Goal: Task Accomplishment & Management: Use online tool/utility

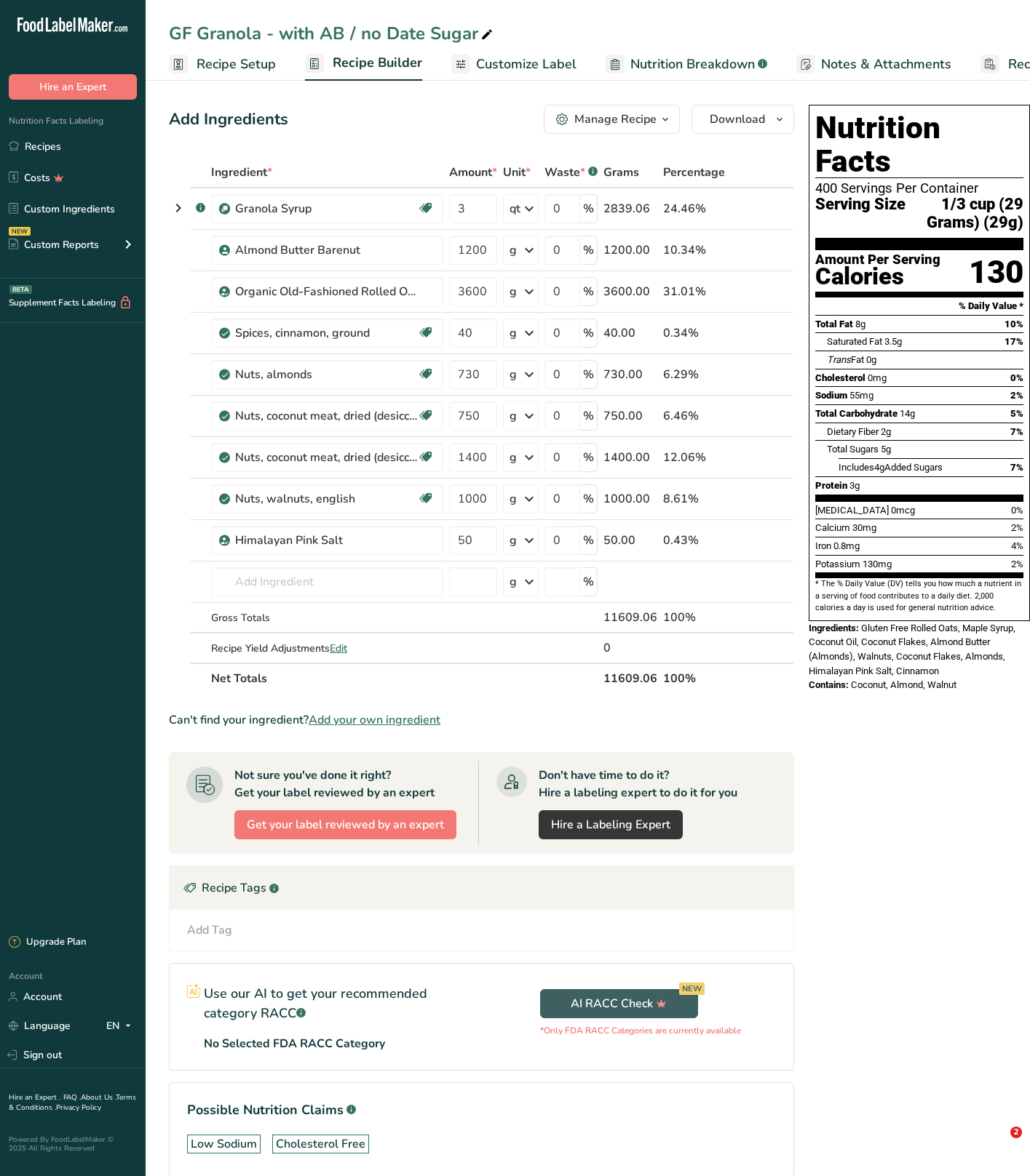
scroll to position [53, 0]
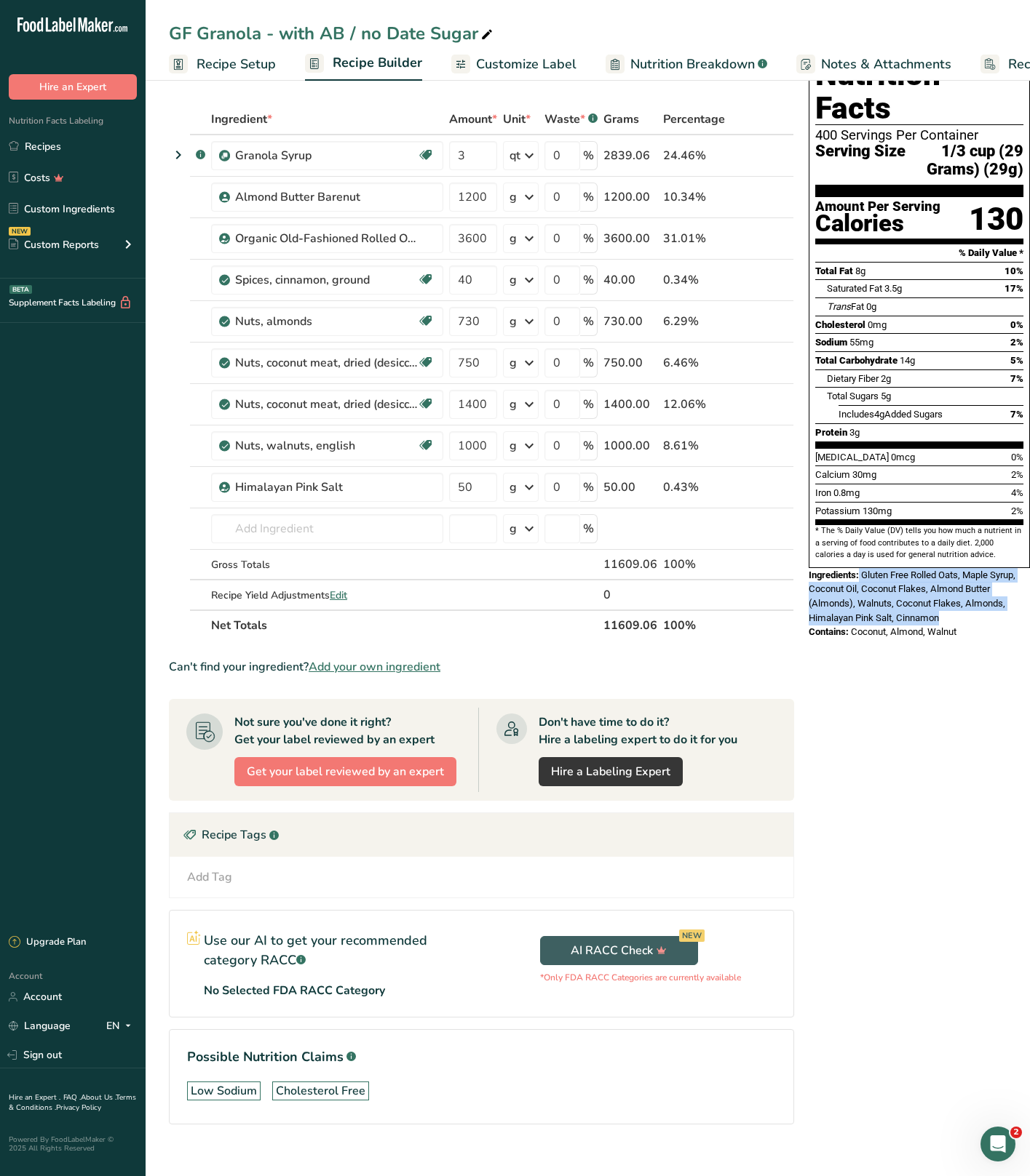
click at [86, 142] on link "Recipes" at bounding box center [72, 146] width 146 height 28
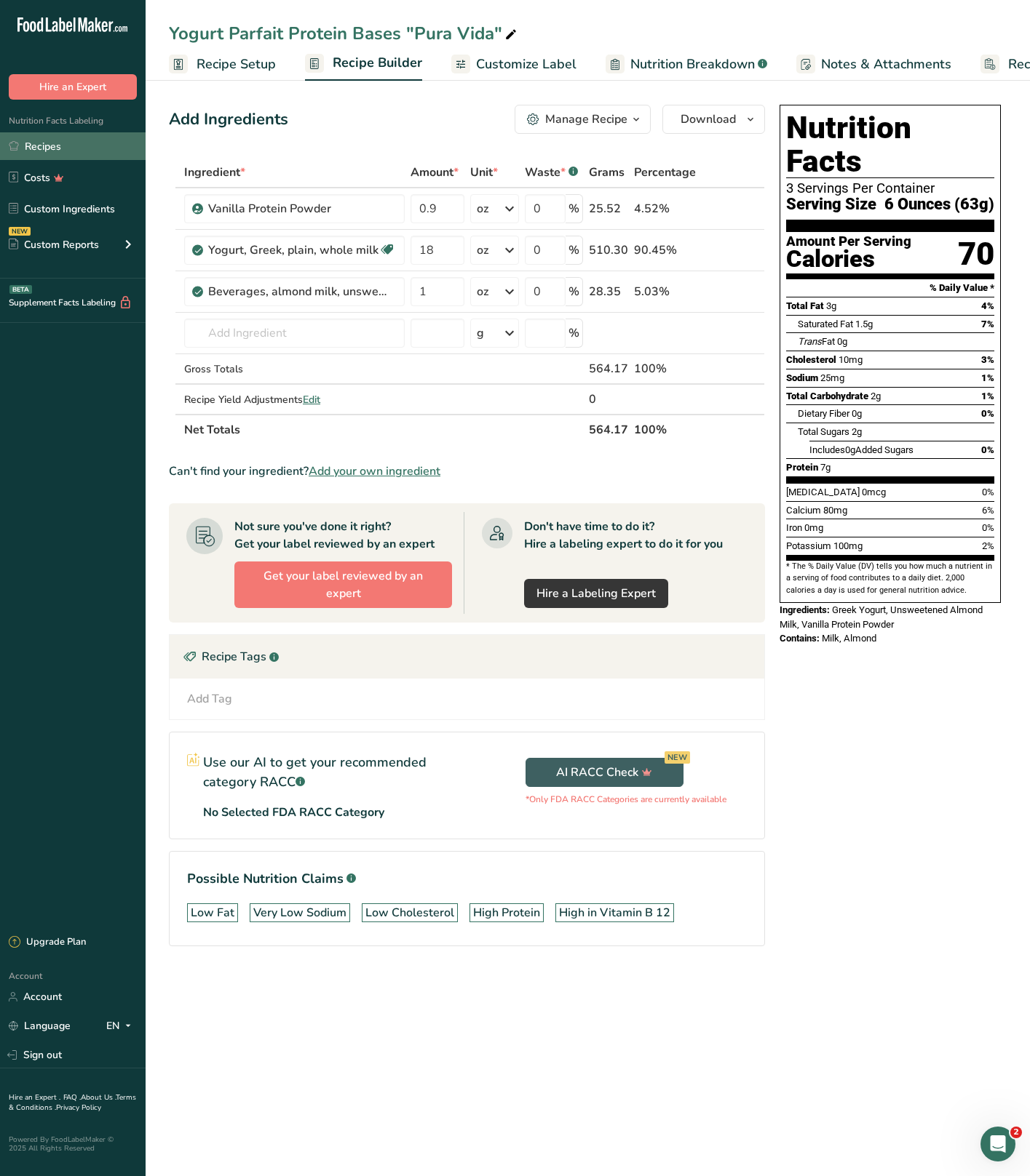
click at [62, 144] on link "Recipes" at bounding box center [72, 146] width 146 height 28
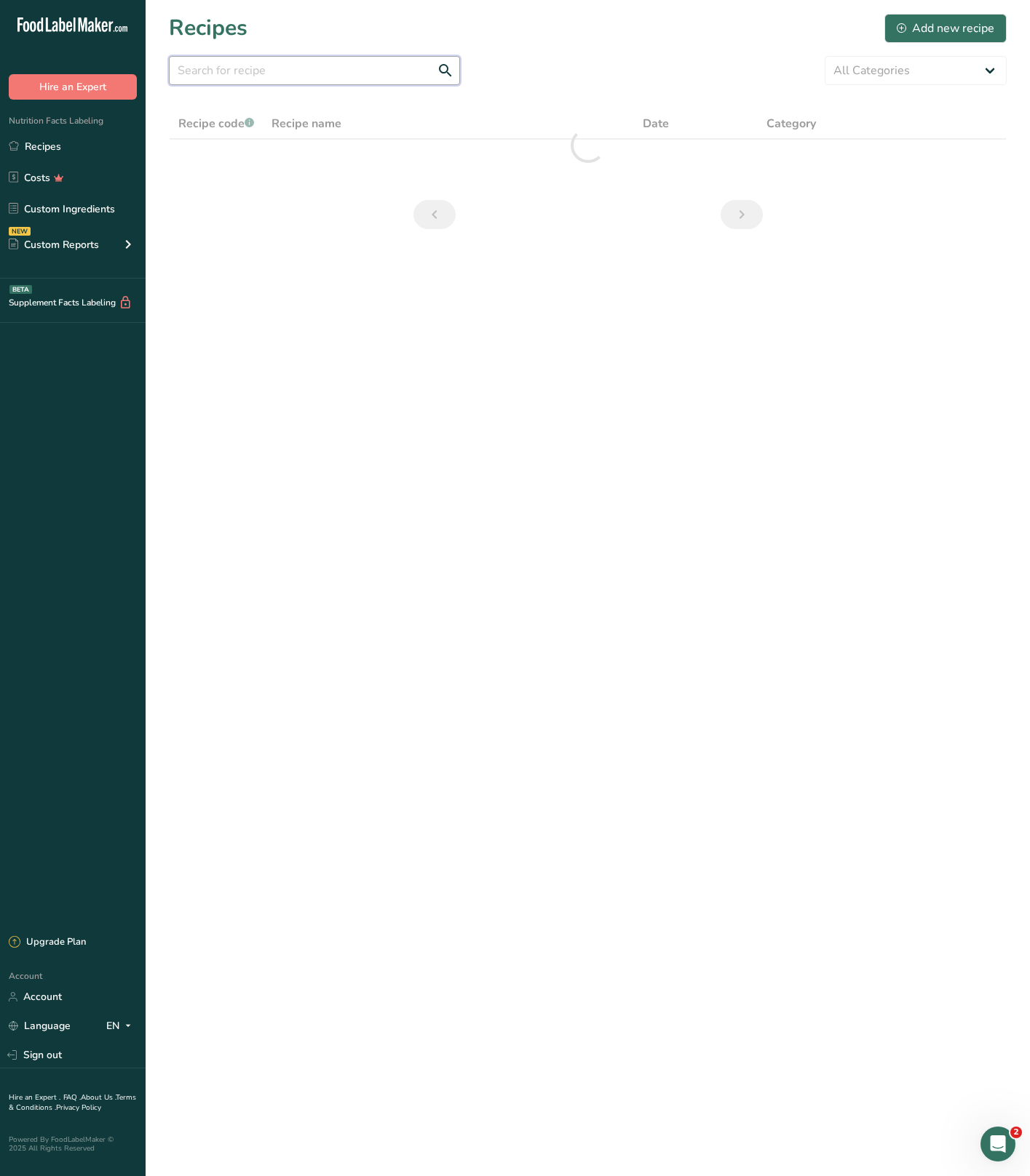
click at [350, 80] on input "text" at bounding box center [315, 70] width 291 height 29
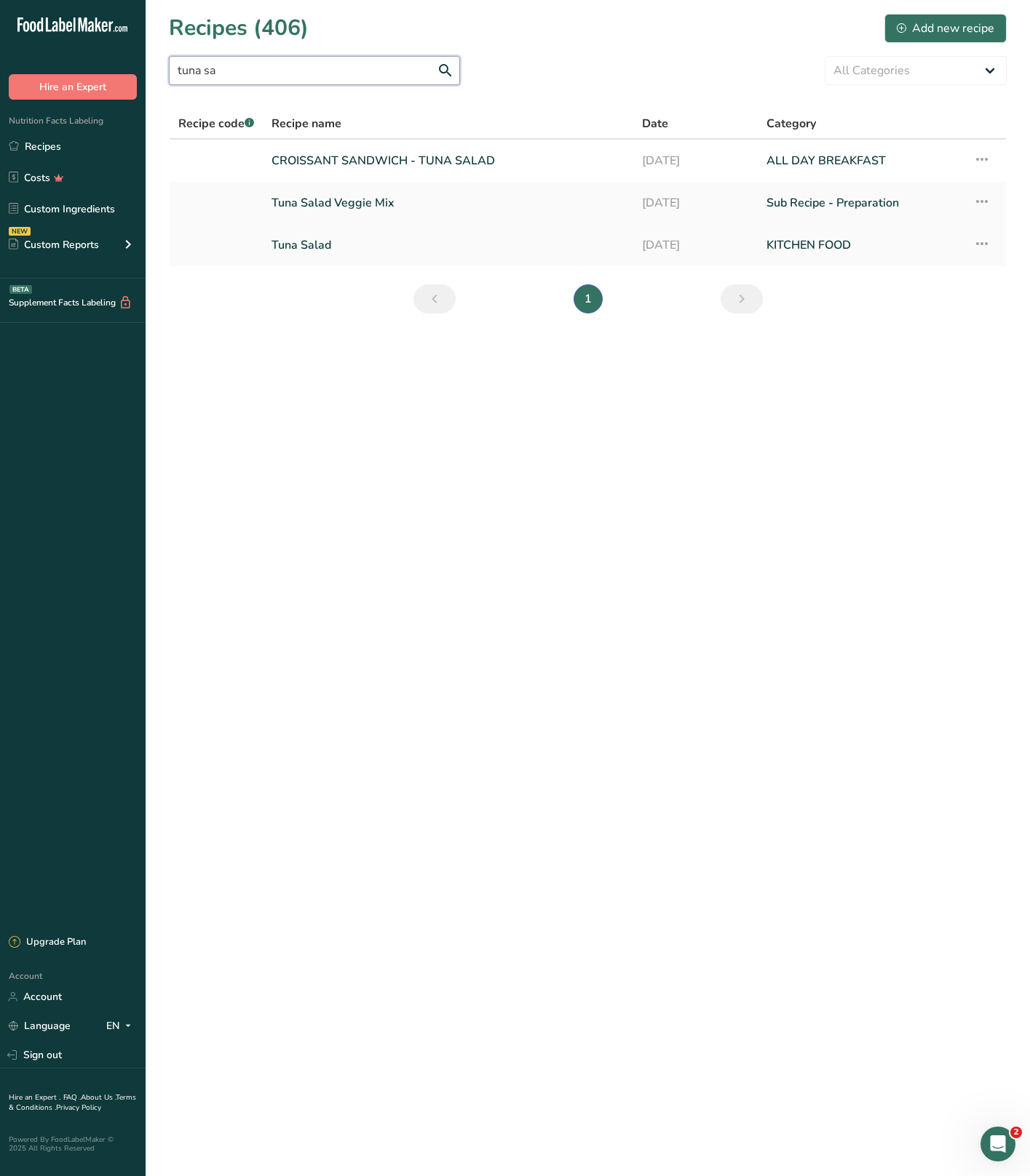
type input "tuna sa"
click at [334, 243] on link "Tuna Salad" at bounding box center [448, 245] width 353 height 31
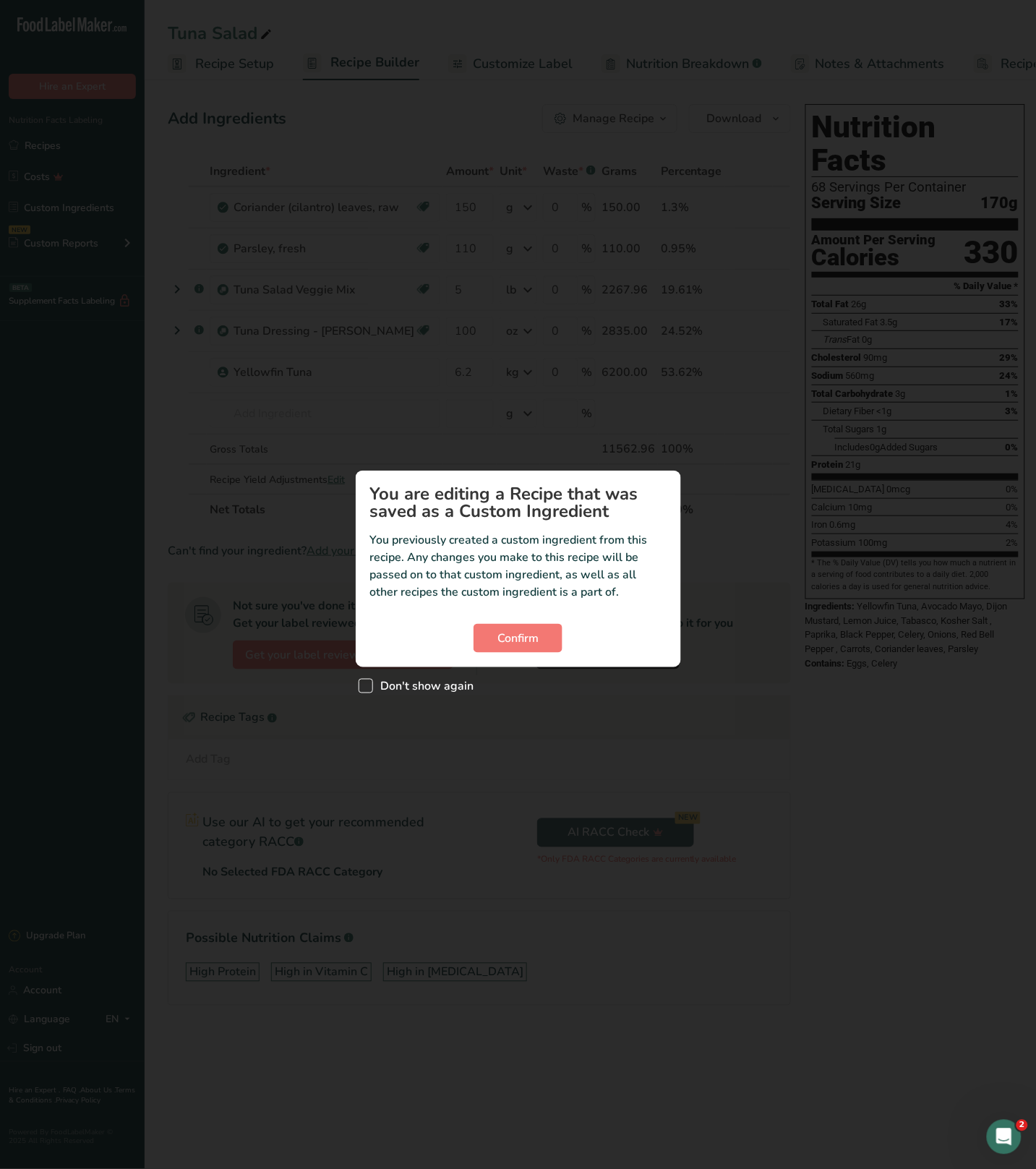
click at [382, 684] on span "Don't show again" at bounding box center [424, 685] width 101 height 14
click at [368, 684] on input "Don't show again" at bounding box center [363, 686] width 10 height 10
checkbox input "true"
click at [513, 640] on span "Confirm" at bounding box center [517, 638] width 41 height 17
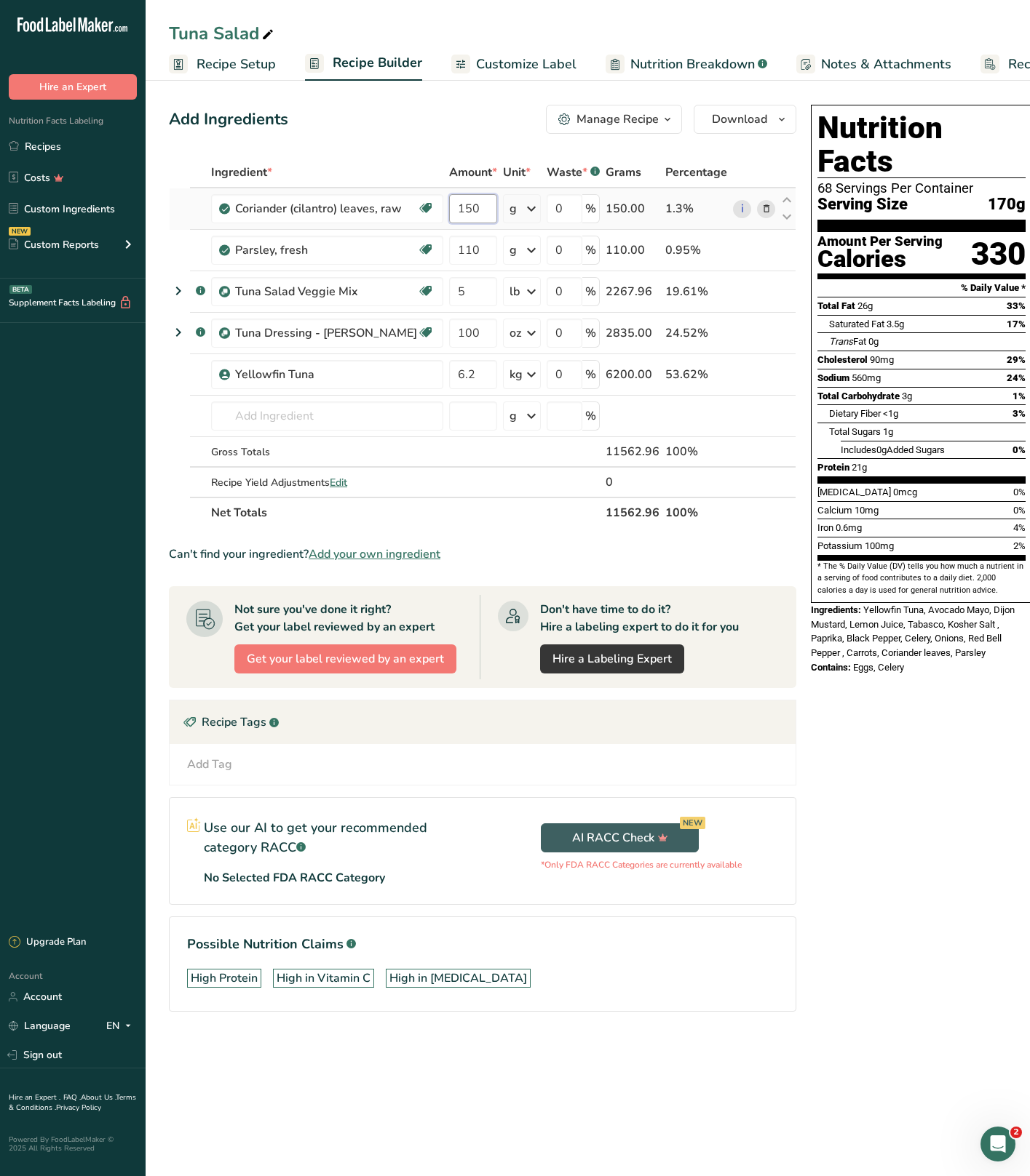
click at [474, 214] on input "150" at bounding box center [473, 208] width 48 height 29
click at [468, 255] on div "Ingredient * Amount * Unit * Waste * .a-a{fill:#347362;}.b-a{fill:#fff;} Grams …" at bounding box center [482, 342] width 627 height 371
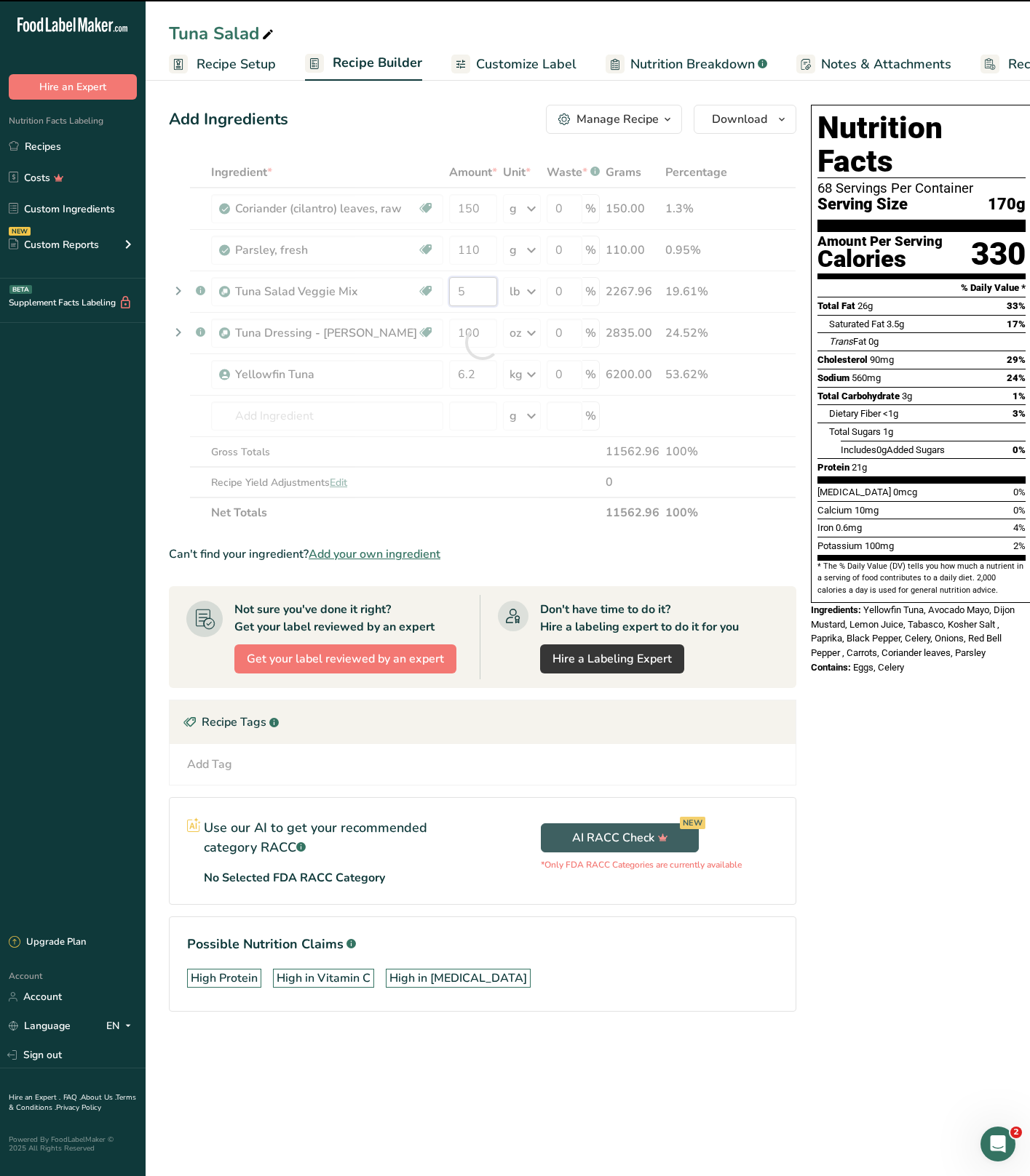
click at [460, 298] on div "Ingredient * Amount * Unit * Waste * .a-a{fill:#347362;}.b-a{fill:#fff;} Grams …" at bounding box center [482, 342] width 627 height 371
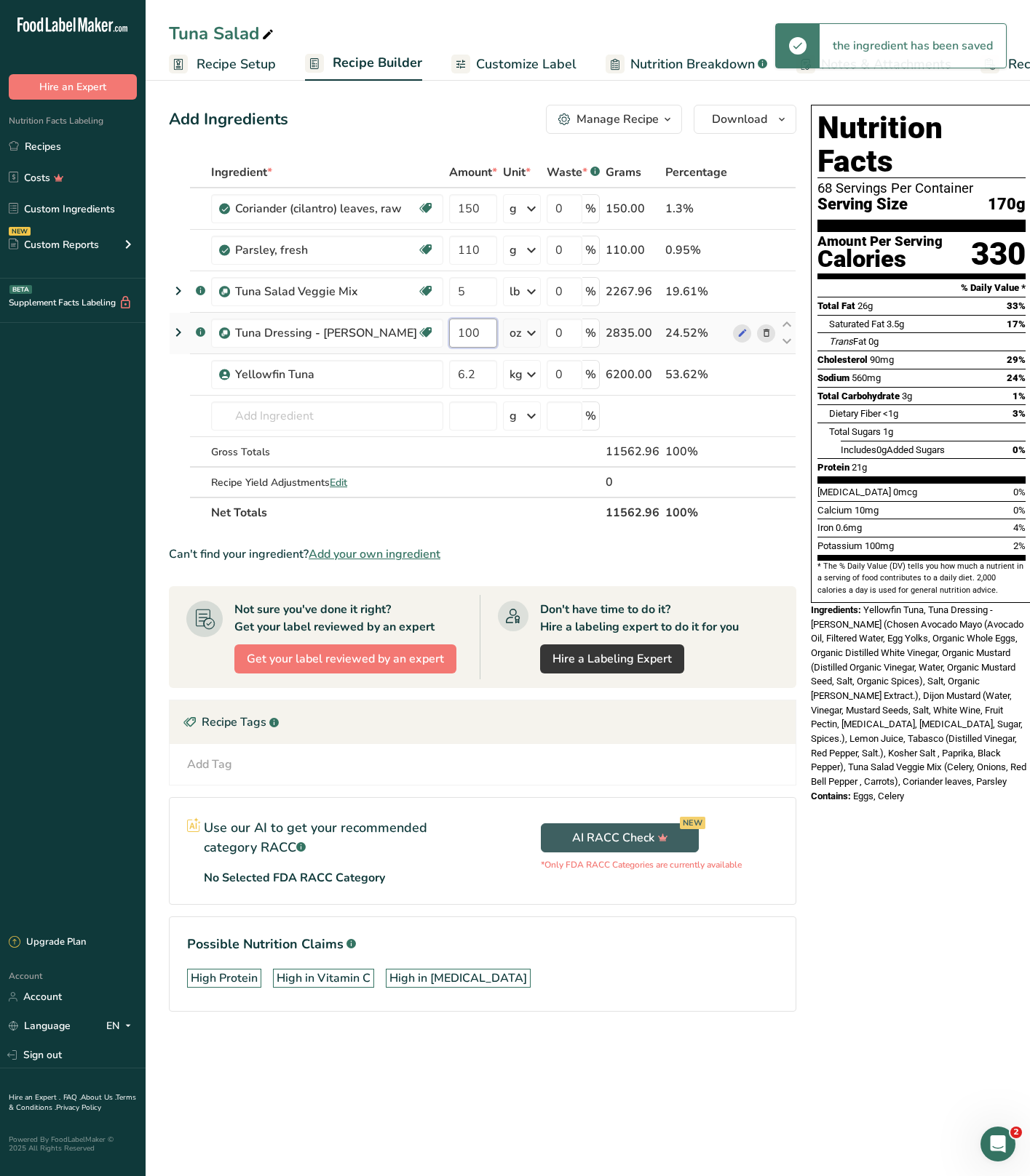
click at [458, 327] on div "Ingredient * Amount * Unit * Waste * .a-a{fill:#347362;}.b-a{fill:#fff;} Grams …" at bounding box center [482, 342] width 627 height 371
click at [468, 330] on input "100" at bounding box center [473, 333] width 48 height 29
type input "130"
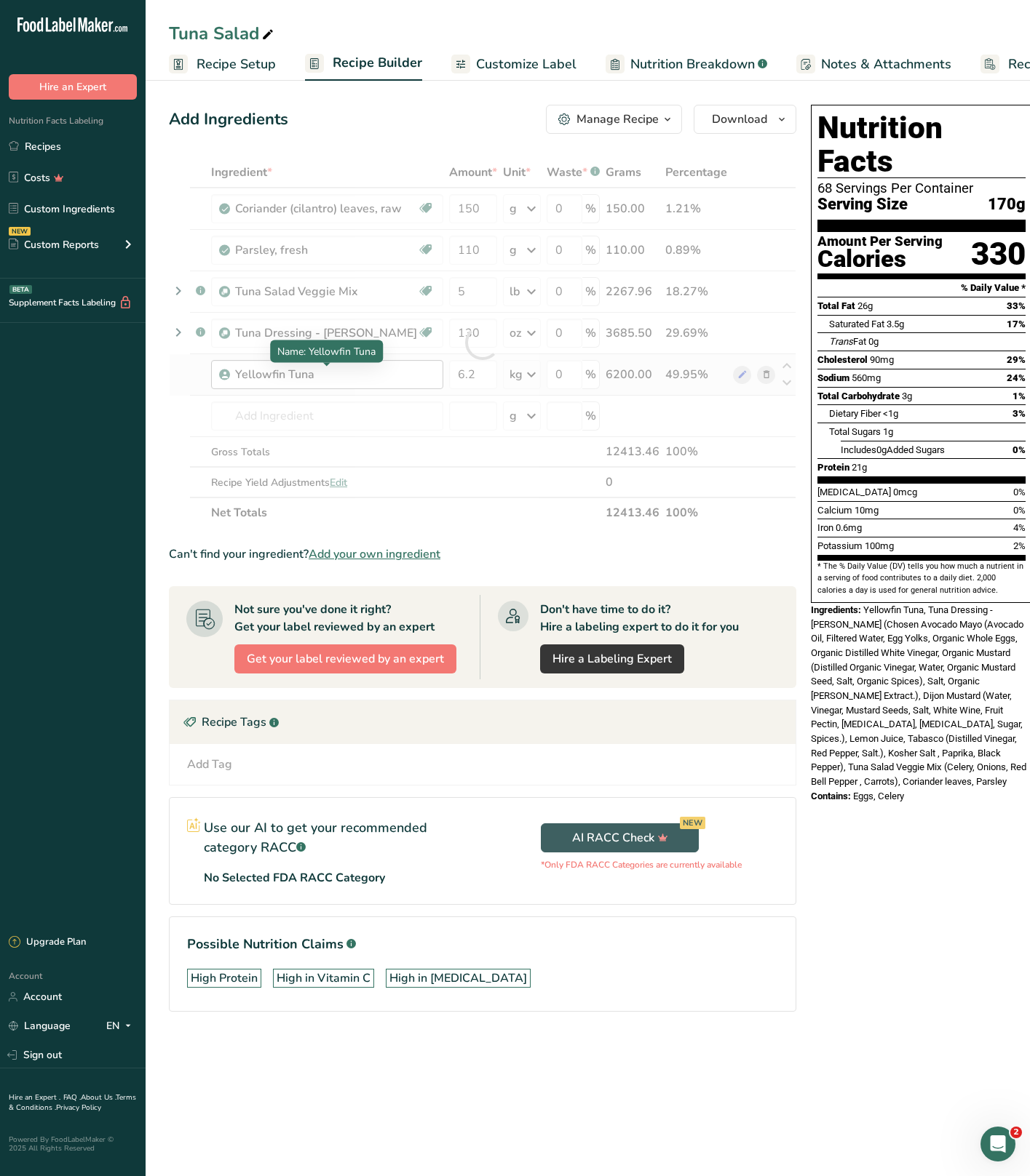
click at [329, 377] on div "Ingredient * Amount * Unit * Waste * .a-a{fill:#347362;}.b-a{fill:#fff;} Grams …" at bounding box center [482, 342] width 627 height 371
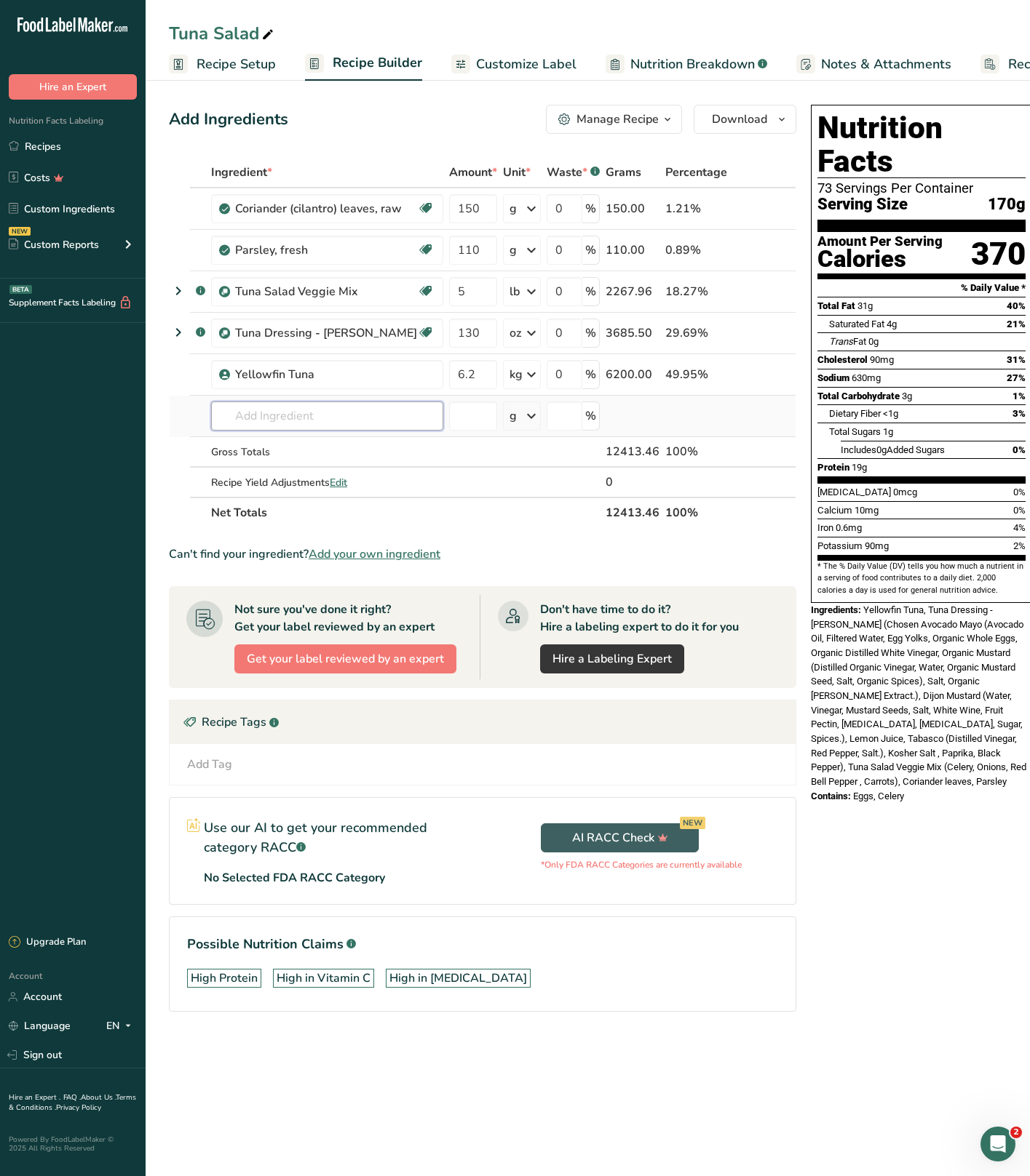
click at [316, 415] on input "text" at bounding box center [327, 416] width 232 height 29
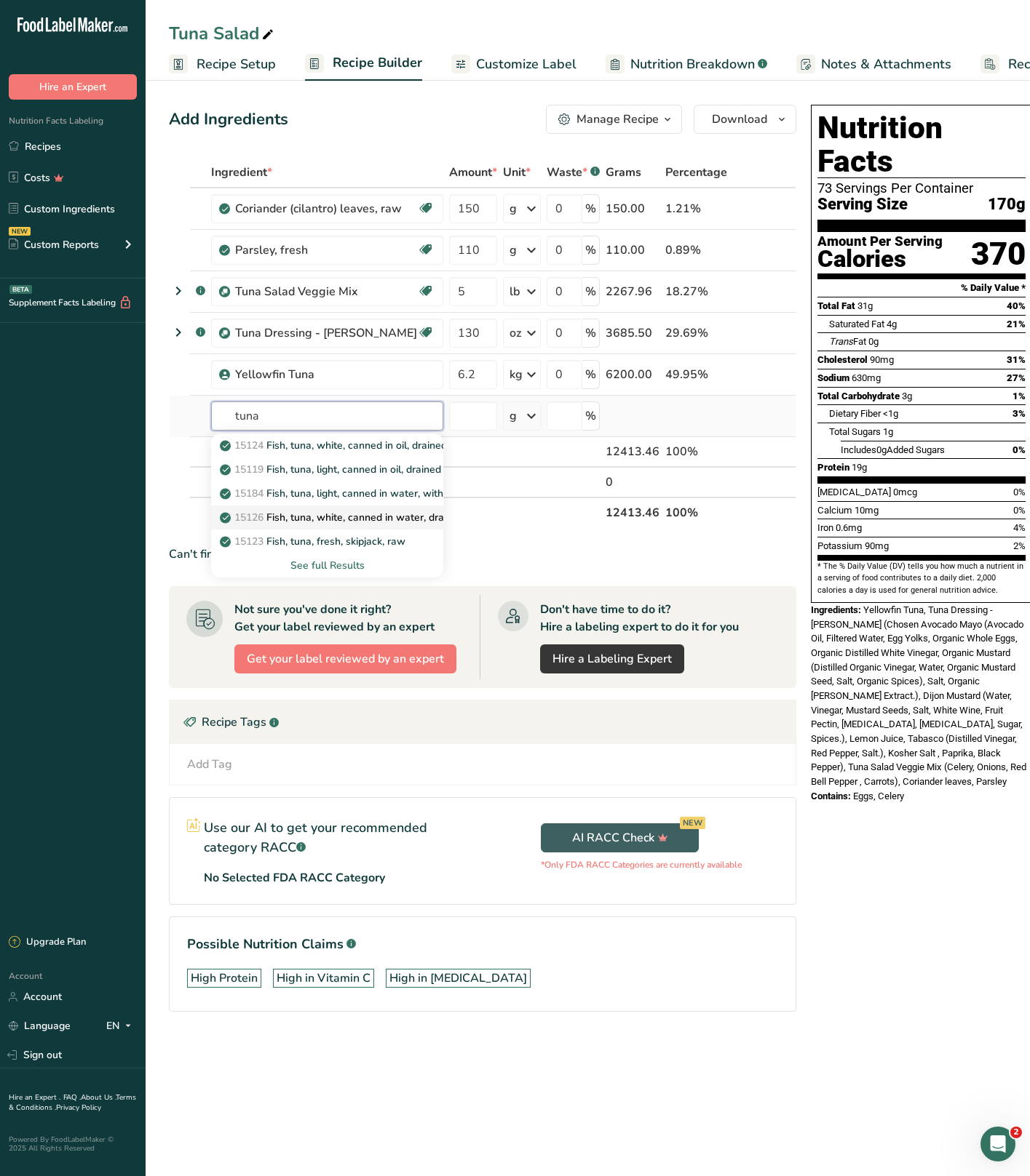
type input "tuna"
click at [358, 520] on p "15126 Fish, tuna, white, canned in water, drained solids" at bounding box center [358, 517] width 271 height 15
type input "Fish, tuna, white, canned in water, drained solids"
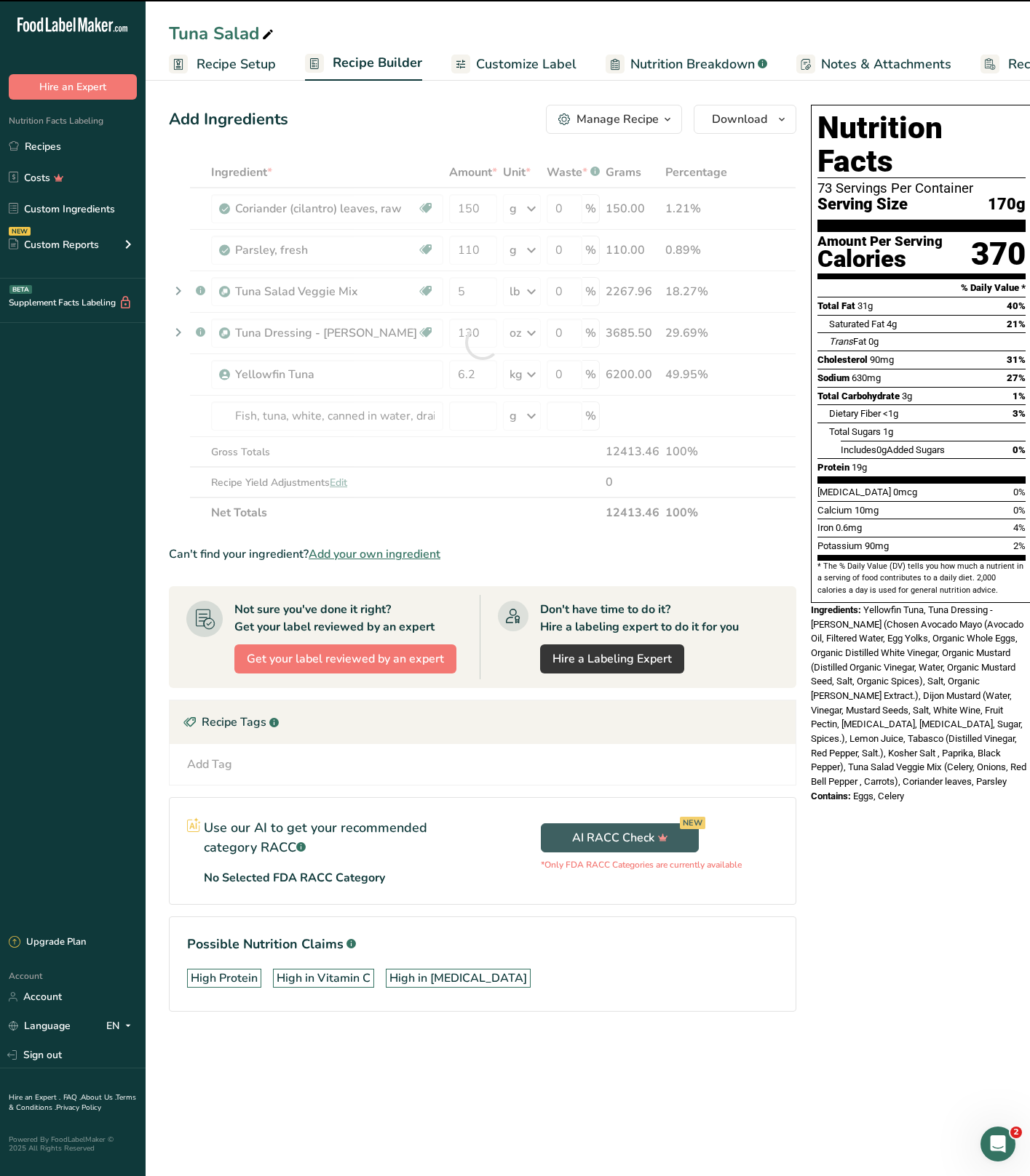
type input "0"
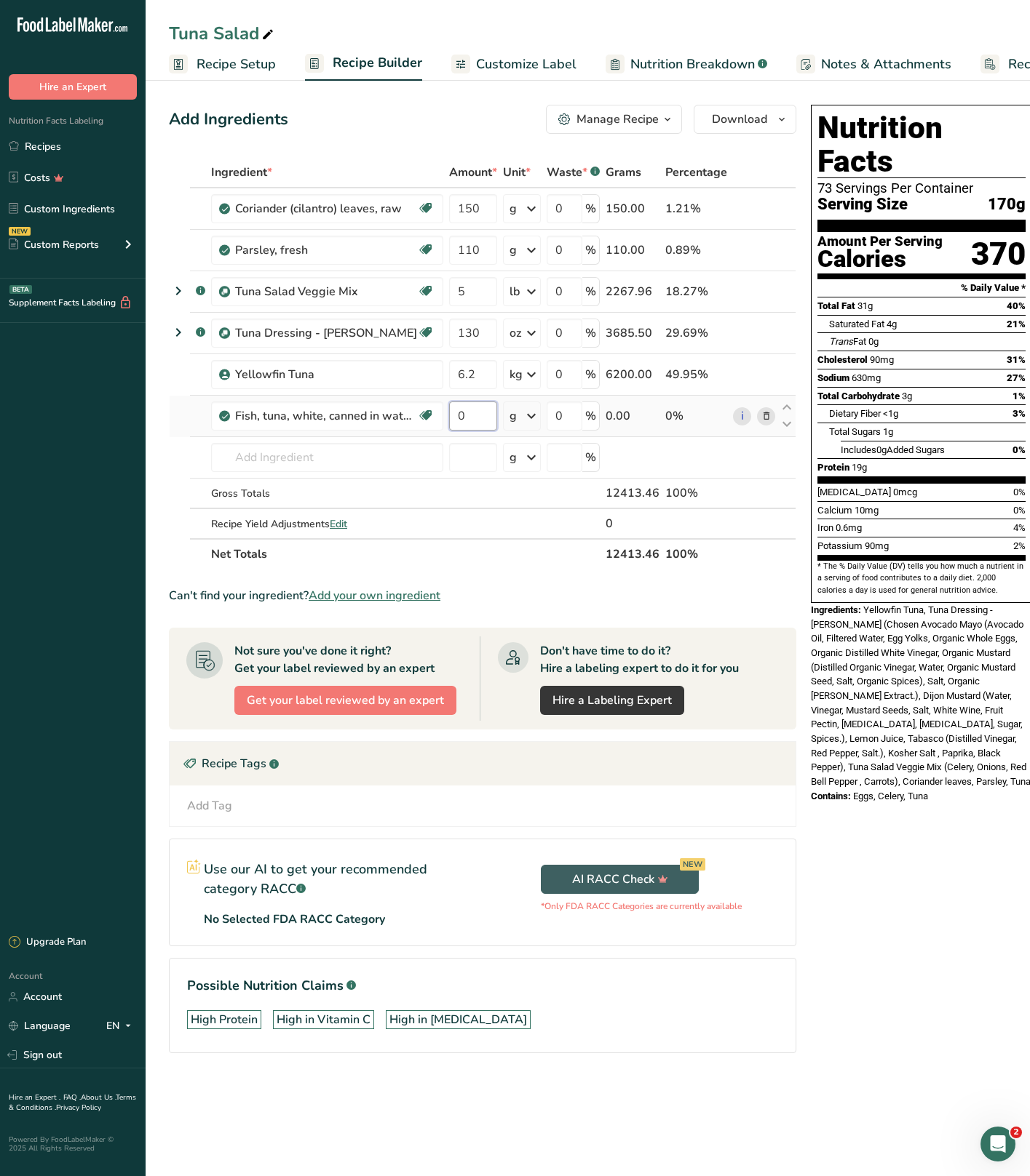
drag, startPoint x: 483, startPoint y: 424, endPoint x: 450, endPoint y: 418, distance: 33.5
click at [450, 418] on input "0" at bounding box center [473, 416] width 48 height 29
type input "6240"
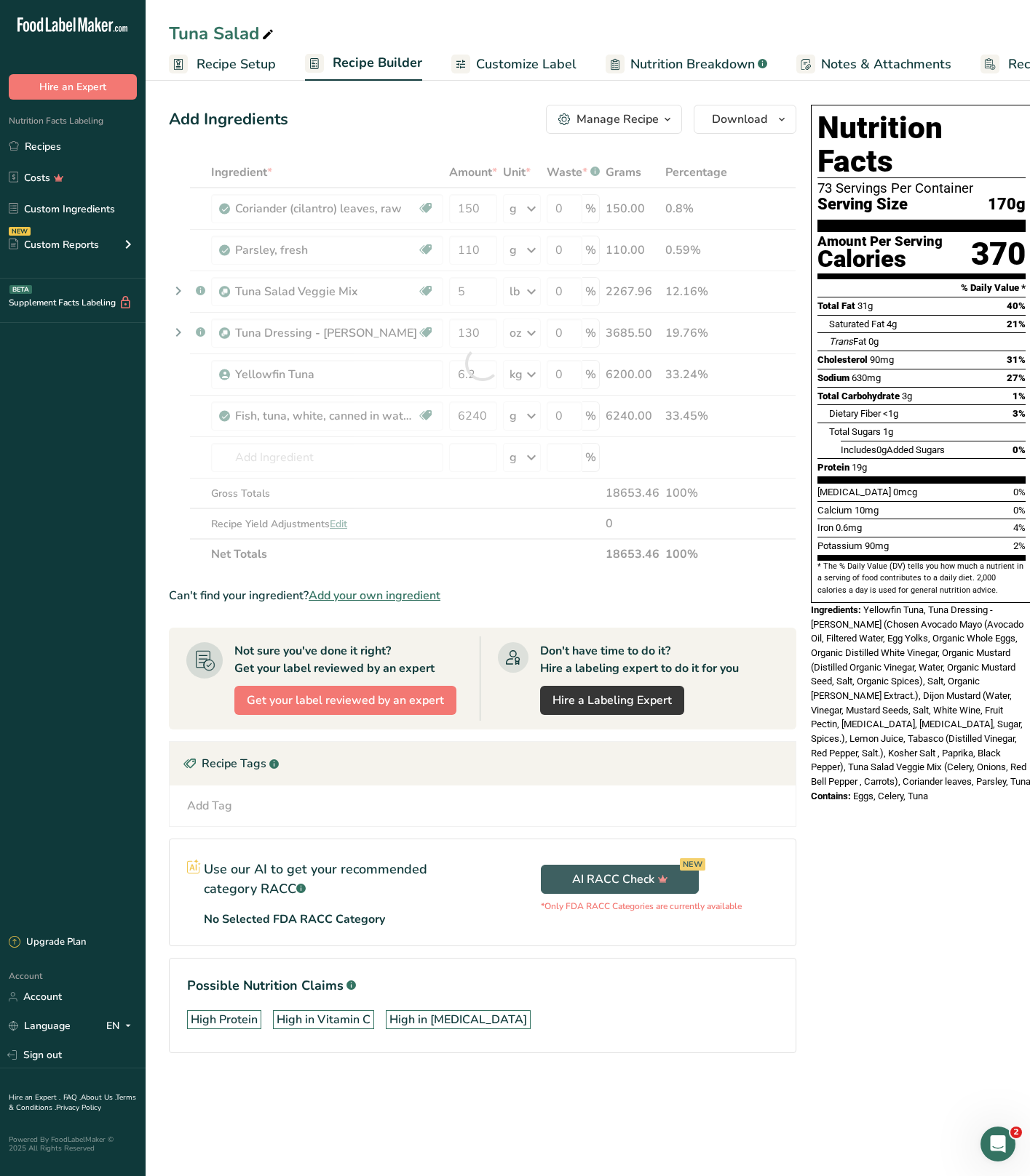
drag, startPoint x: 871, startPoint y: 857, endPoint x: 866, endPoint y: 845, distance: 13.0
click at [869, 854] on div "Nutrition Facts 73 Servings Per Container Serving Size 170g Amount Per Serving …" at bounding box center [921, 599] width 233 height 1001
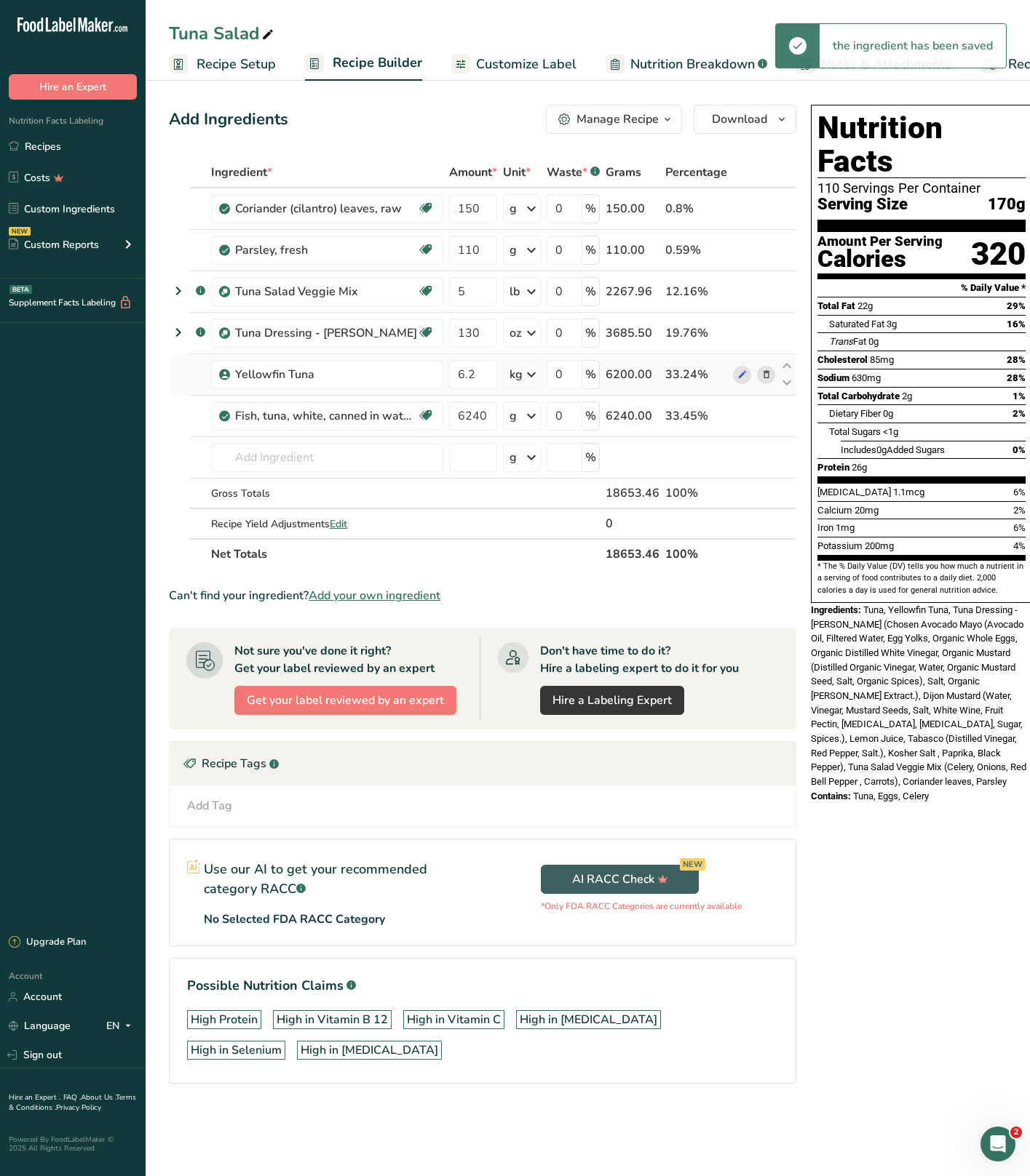
click at [767, 376] on icon at bounding box center [767, 375] width 11 height 15
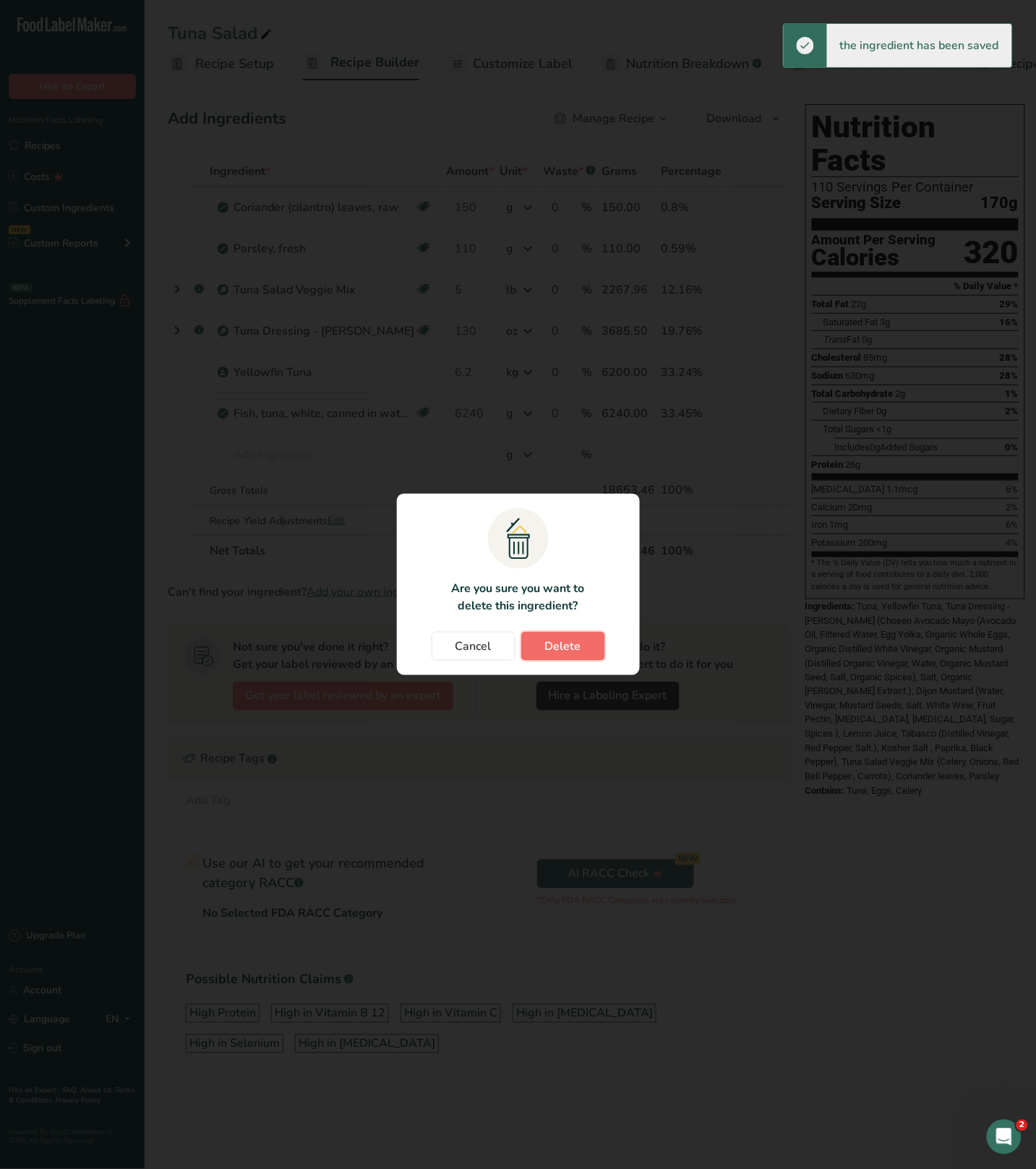
click at [593, 654] on button "Delete" at bounding box center [563, 646] width 84 height 29
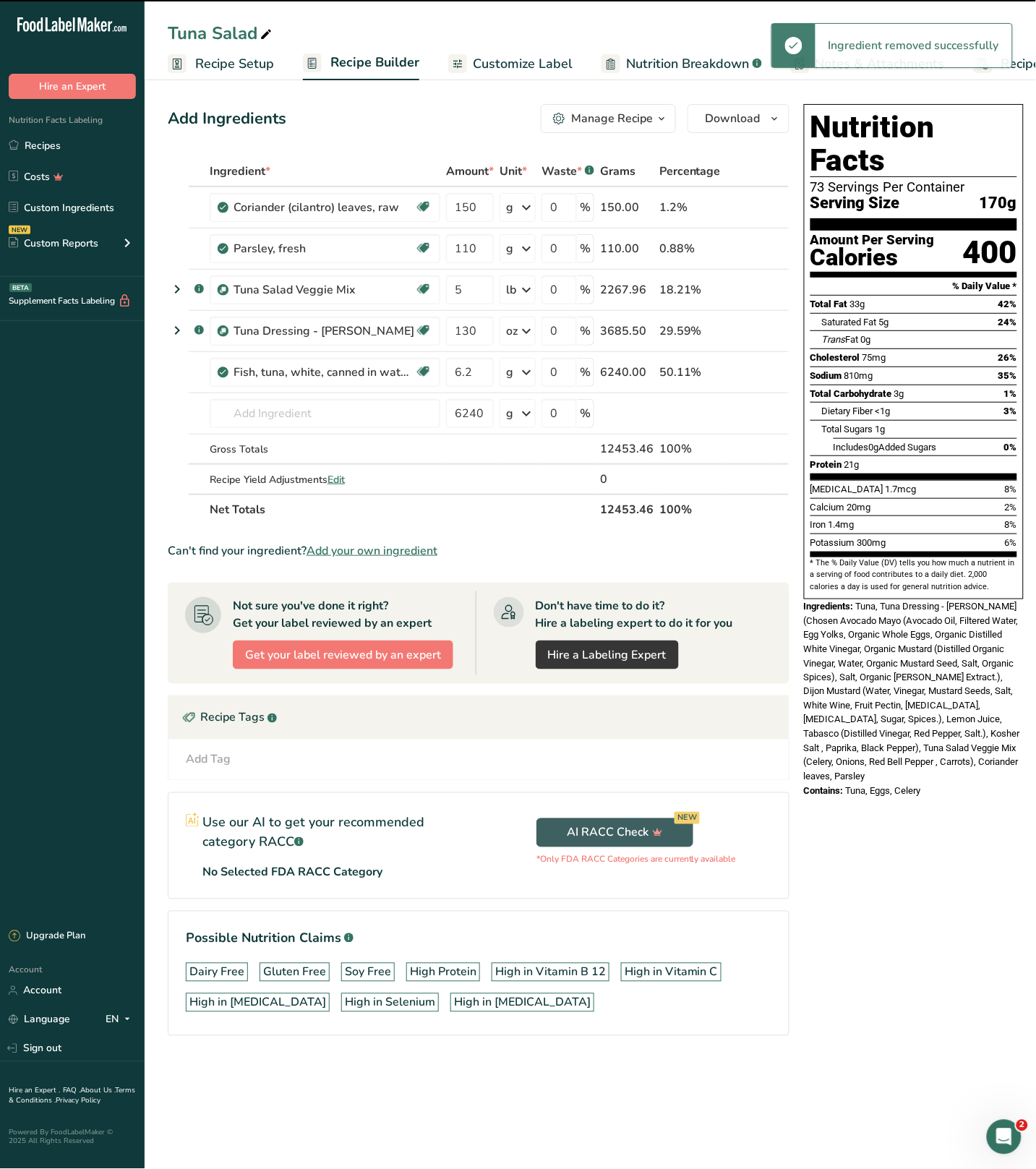
type input "6240"
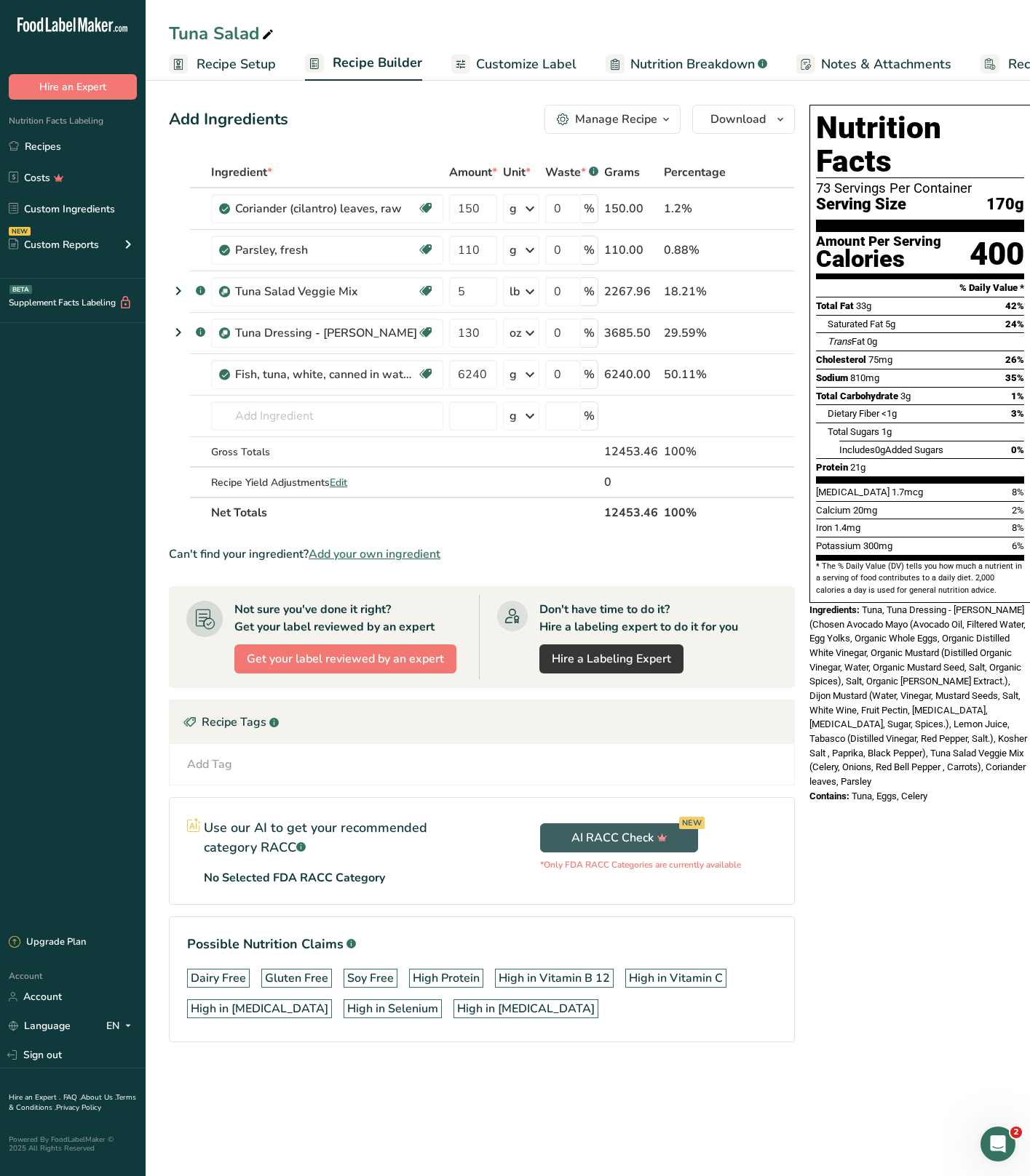
click at [928, 852] on div "Nutrition Facts 73 Servings Per Container Serving Size 170g Amount Per Serving …" at bounding box center [920, 594] width 233 height 990
click at [945, 604] on span "Tuna, Tuna Dressing - Avo Mayo (Chosen Avocado Mayo (Avocado Oil, Filtered Wate…" at bounding box center [918, 695] width 217 height 183
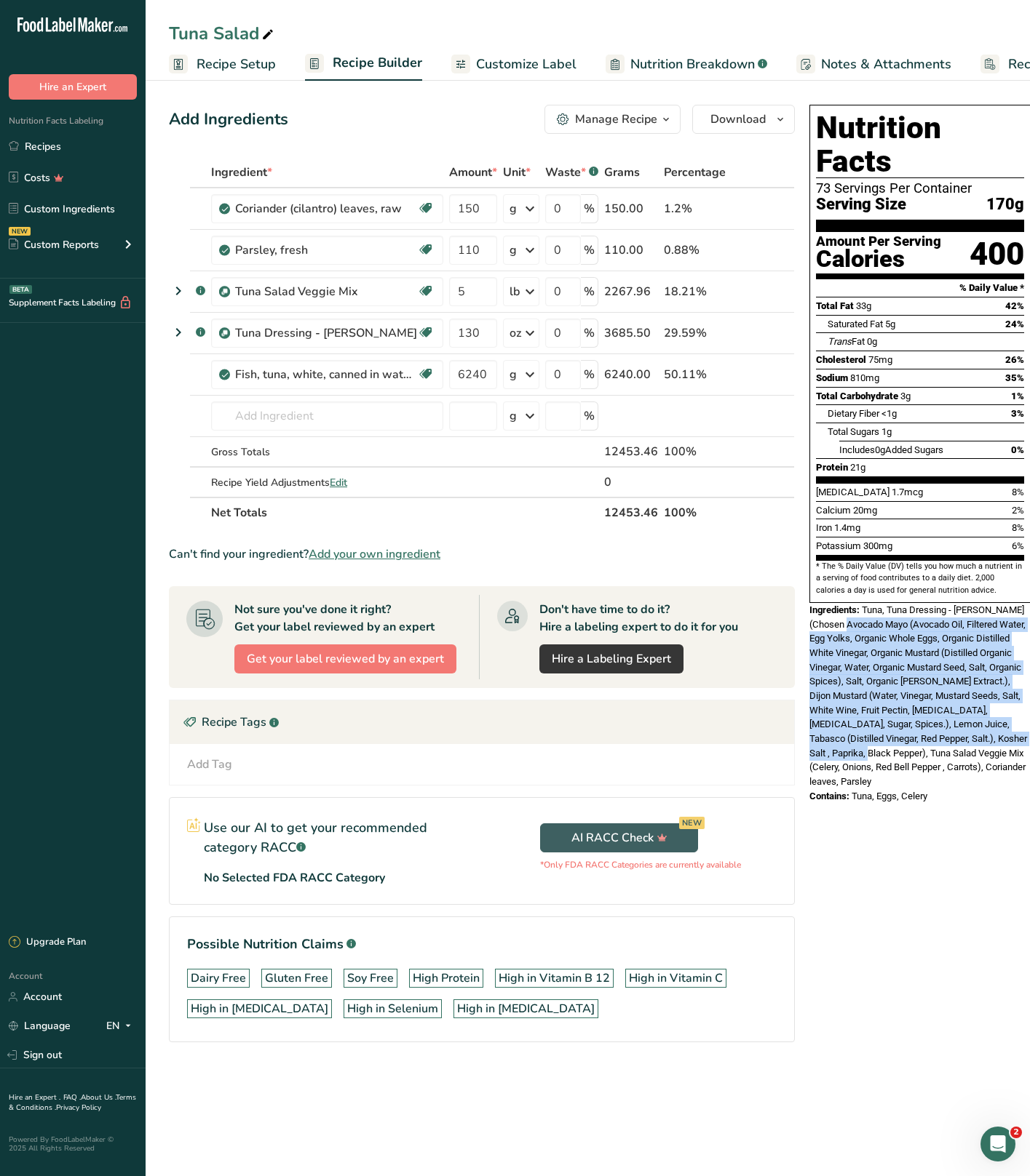
drag, startPoint x: 873, startPoint y: 596, endPoint x: 871, endPoint y: 706, distance: 110.0
click at [868, 714] on span "Tuna, Tuna Dressing - Avo Mayo (Chosen Avocado Mayo (Avocado Oil, Filtered Wate…" at bounding box center [918, 695] width 217 height 183
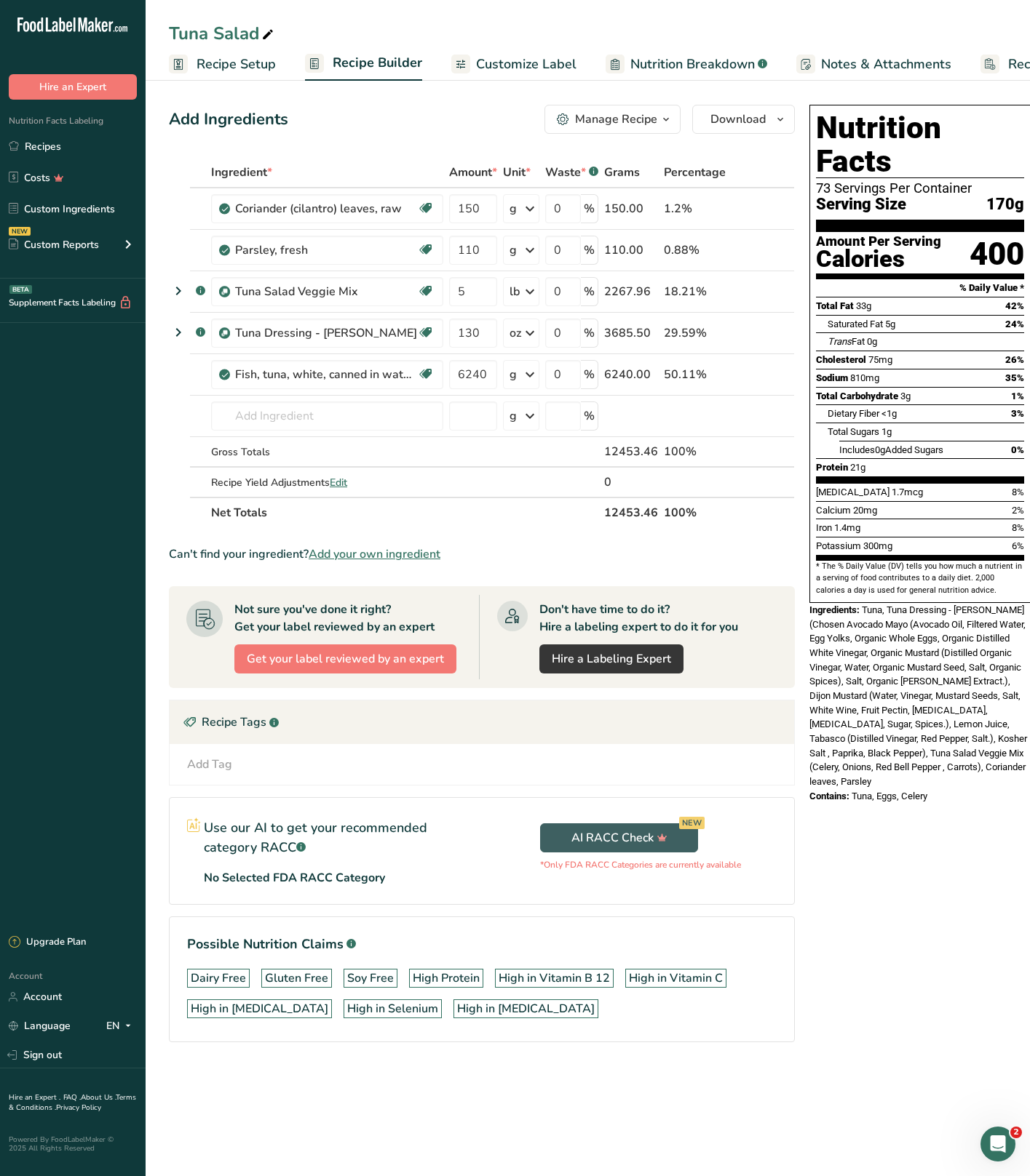
click at [921, 905] on div "Nutrition Facts 73 Servings Per Container Serving Size 170g Amount Per Serving …" at bounding box center [920, 594] width 233 height 990
click at [235, 398] on td "15124 Fish, tuna, white, canned in oil, drained solids 15119 Fish, tuna, light,…" at bounding box center [327, 416] width 238 height 41
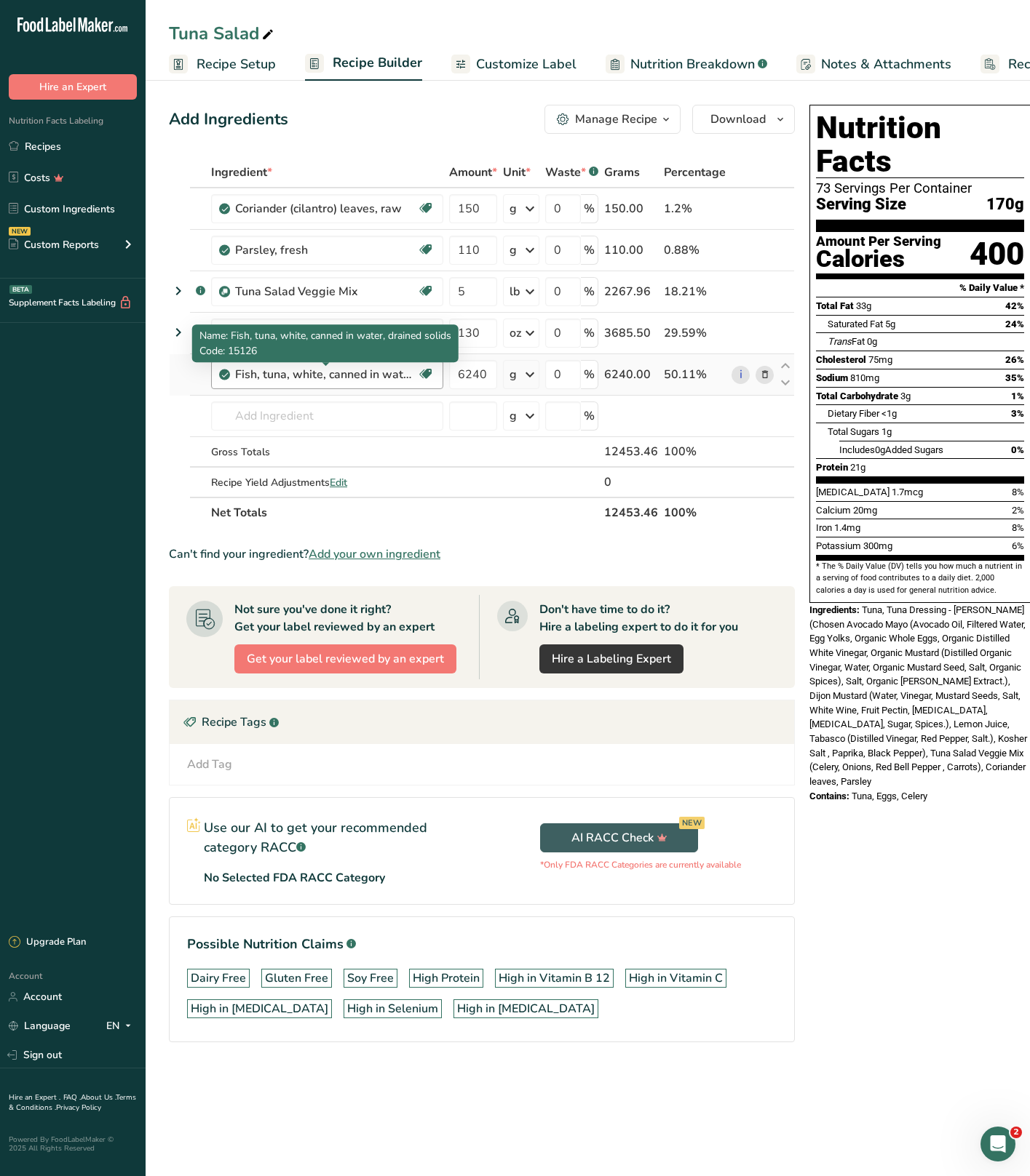
click at [291, 371] on div "Fish, tuna, white, canned in water, drained solids" at bounding box center [325, 374] width 182 height 17
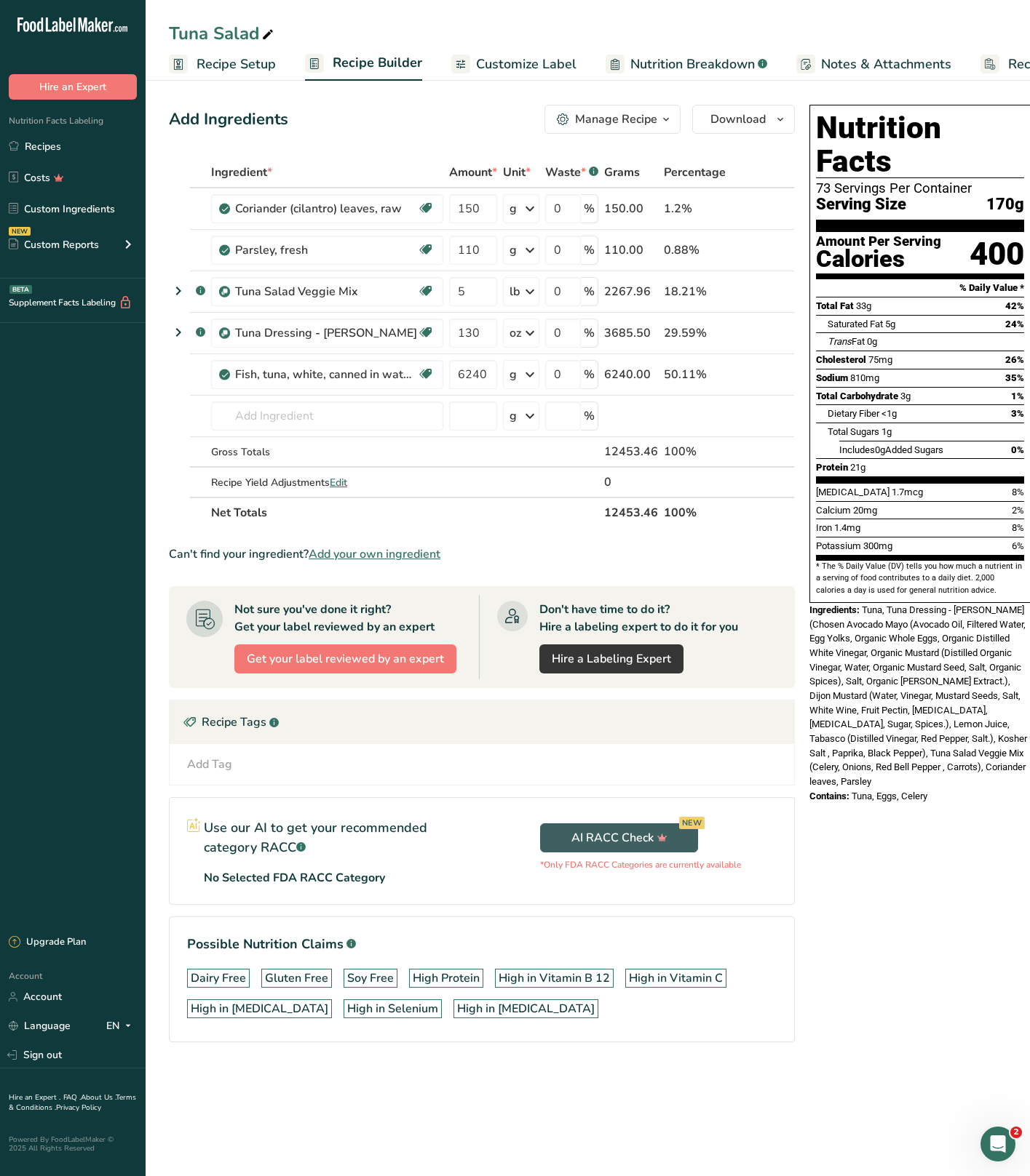
click at [880, 604] on span "Tuna, Tuna Dressing - Avo Mayo (Chosen Avocado Mayo (Avocado Oil, Filtered Wate…" at bounding box center [918, 695] width 217 height 183
click at [973, 883] on div "Nutrition Facts 73 Servings Per Container Serving Size 170g Amount Per Serving …" at bounding box center [920, 594] width 233 height 990
click at [619, 511] on th "12453.46" at bounding box center [631, 512] width 60 height 31
click at [56, 144] on link "Recipes" at bounding box center [72, 146] width 146 height 28
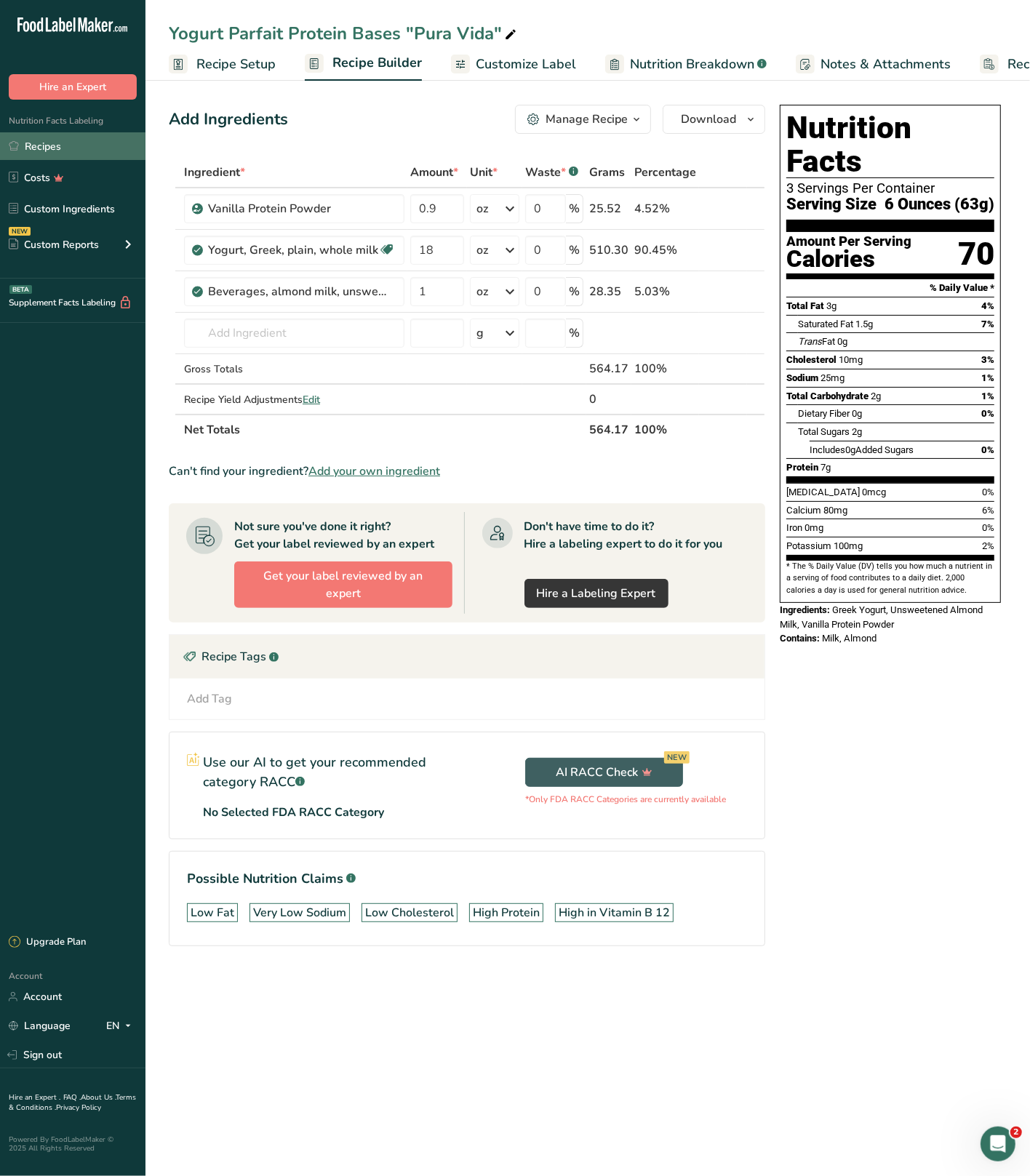
click at [51, 145] on link "Recipes" at bounding box center [72, 146] width 146 height 28
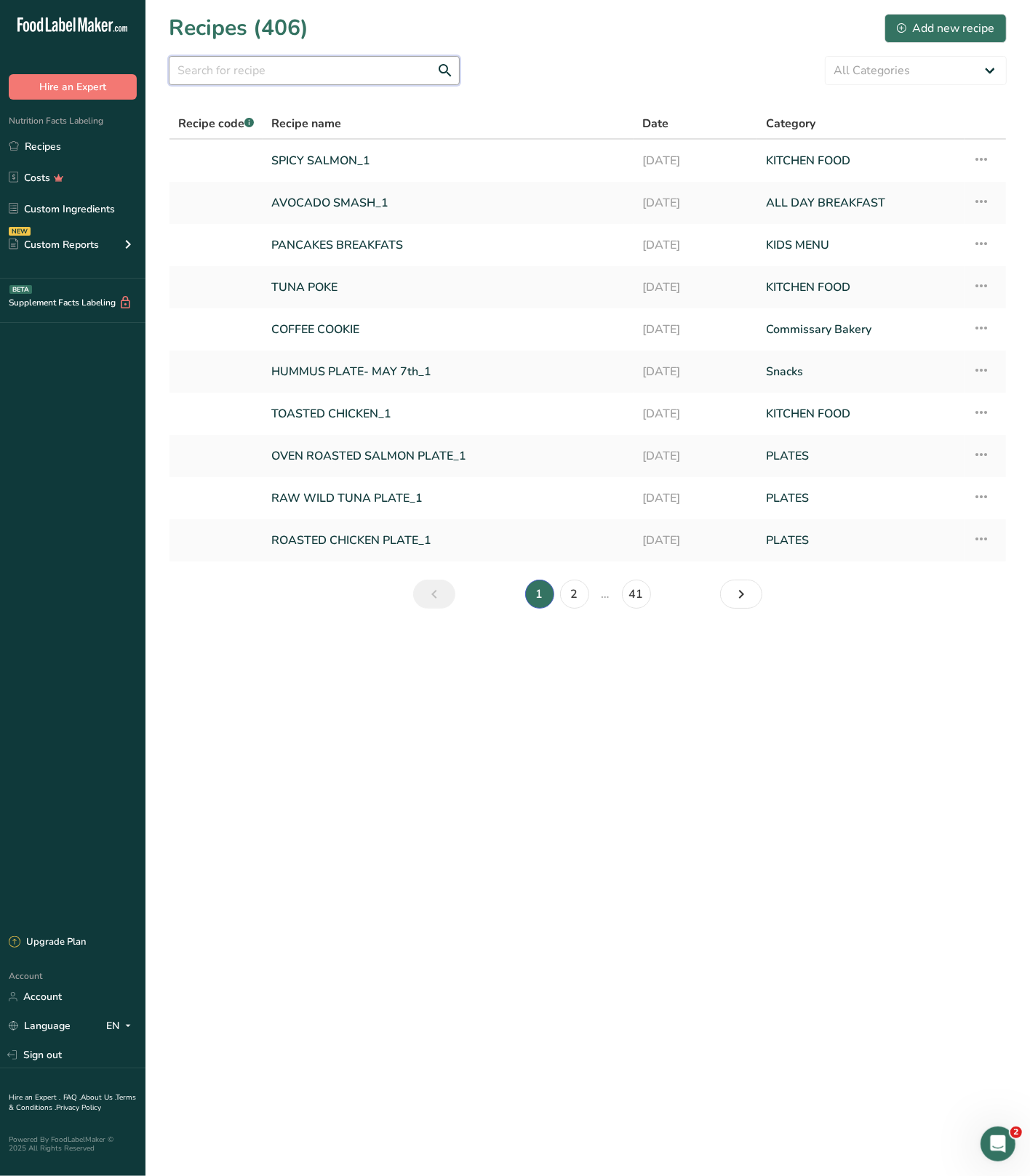
click at [284, 73] on input "text" at bounding box center [315, 70] width 291 height 29
click at [267, 72] on input "text" at bounding box center [315, 70] width 291 height 29
click at [257, 72] on input "text" at bounding box center [315, 70] width 291 height 29
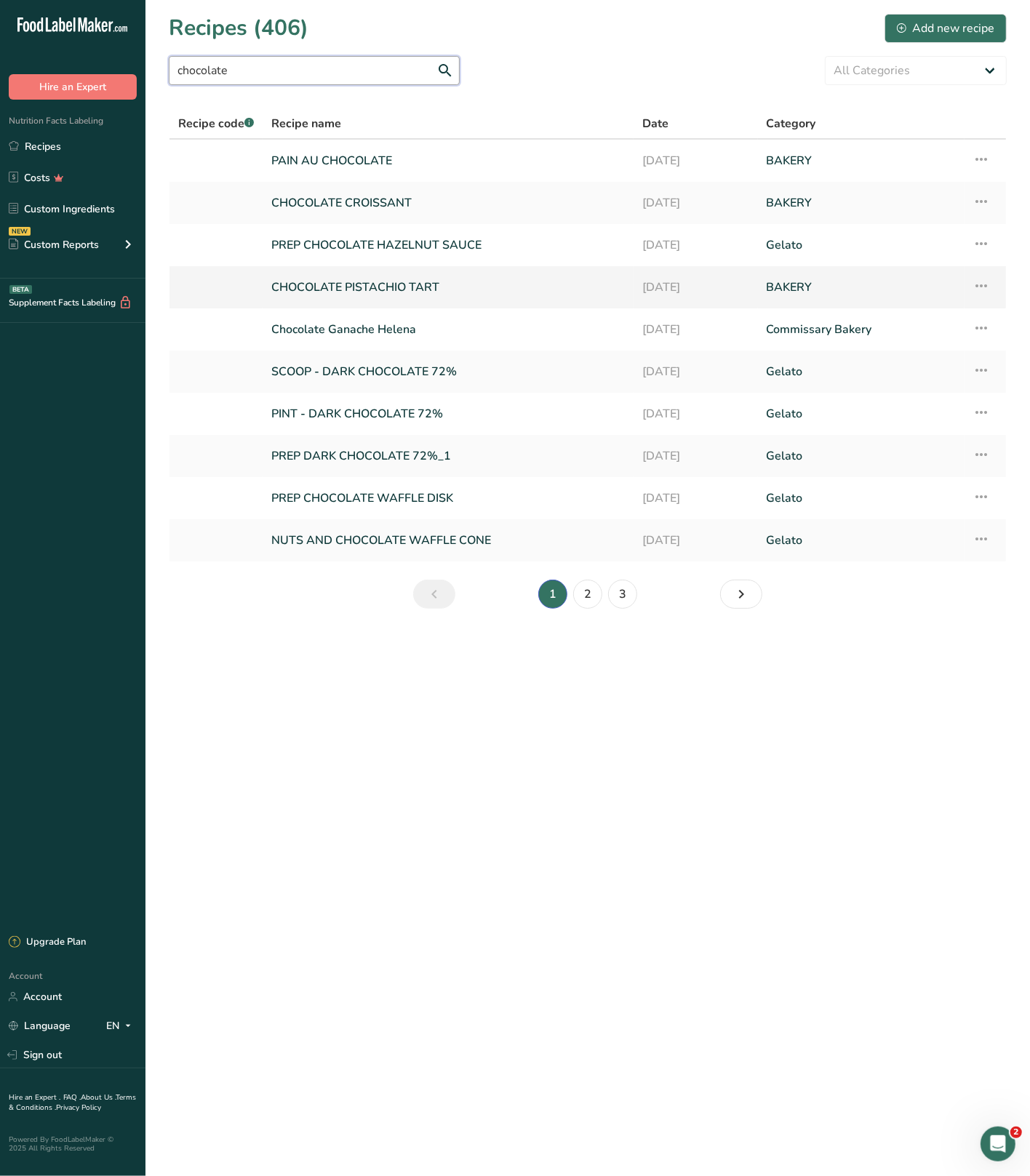
type input "chocolate"
click at [419, 284] on link "CHOCOLATE PISTACHIO TART" at bounding box center [448, 287] width 354 height 31
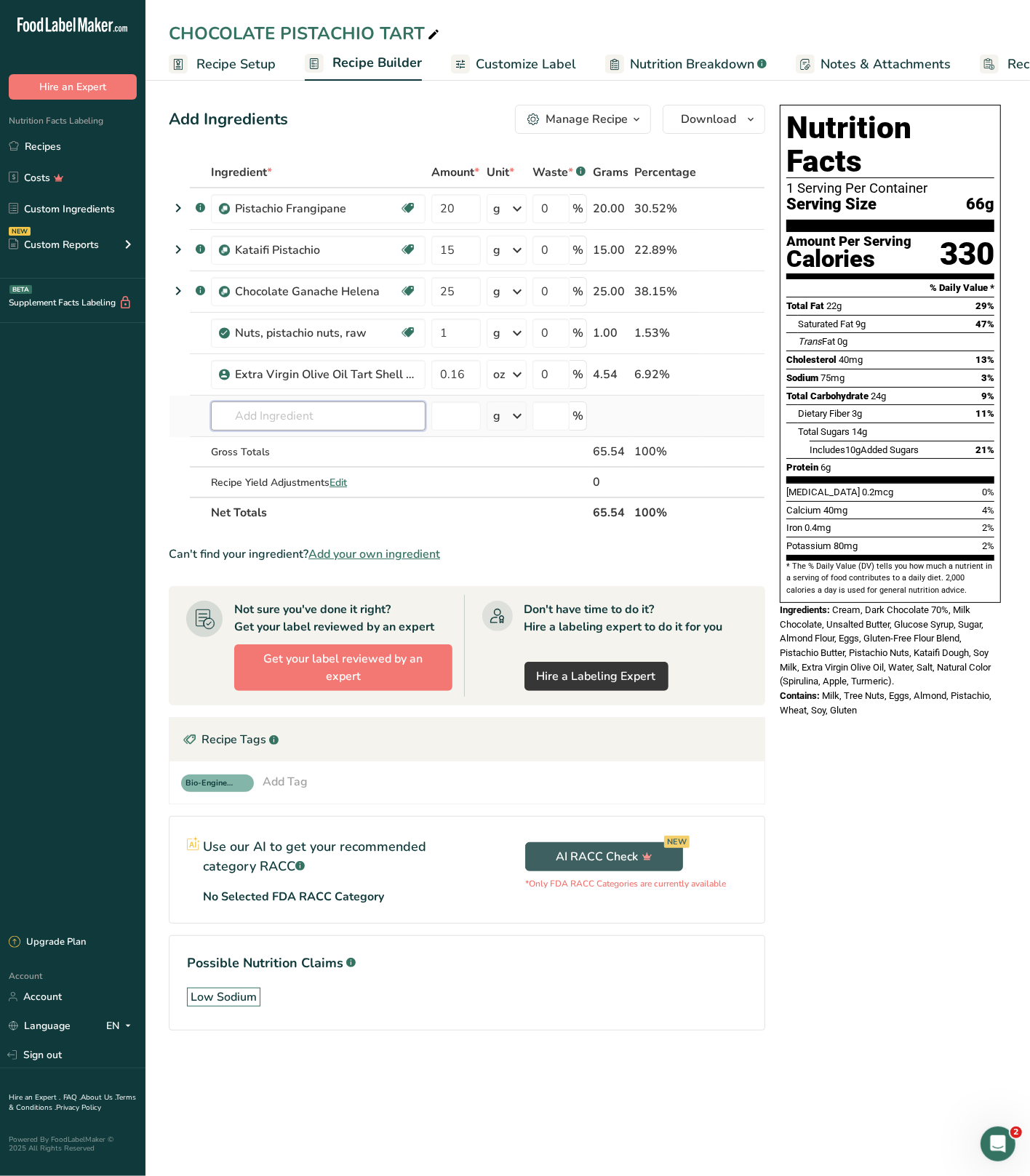
click at [284, 418] on input "text" at bounding box center [318, 416] width 214 height 29
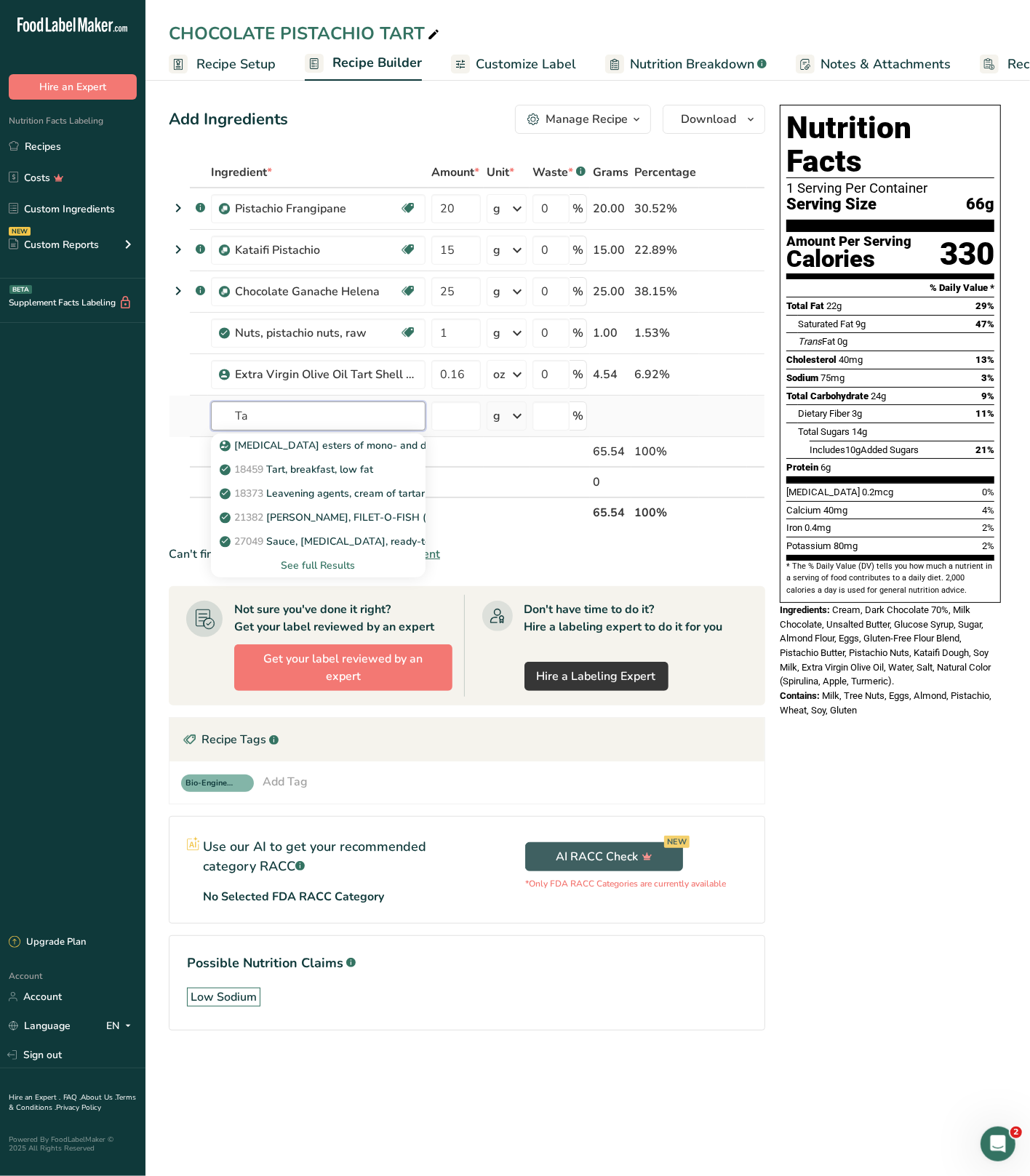
type input "T"
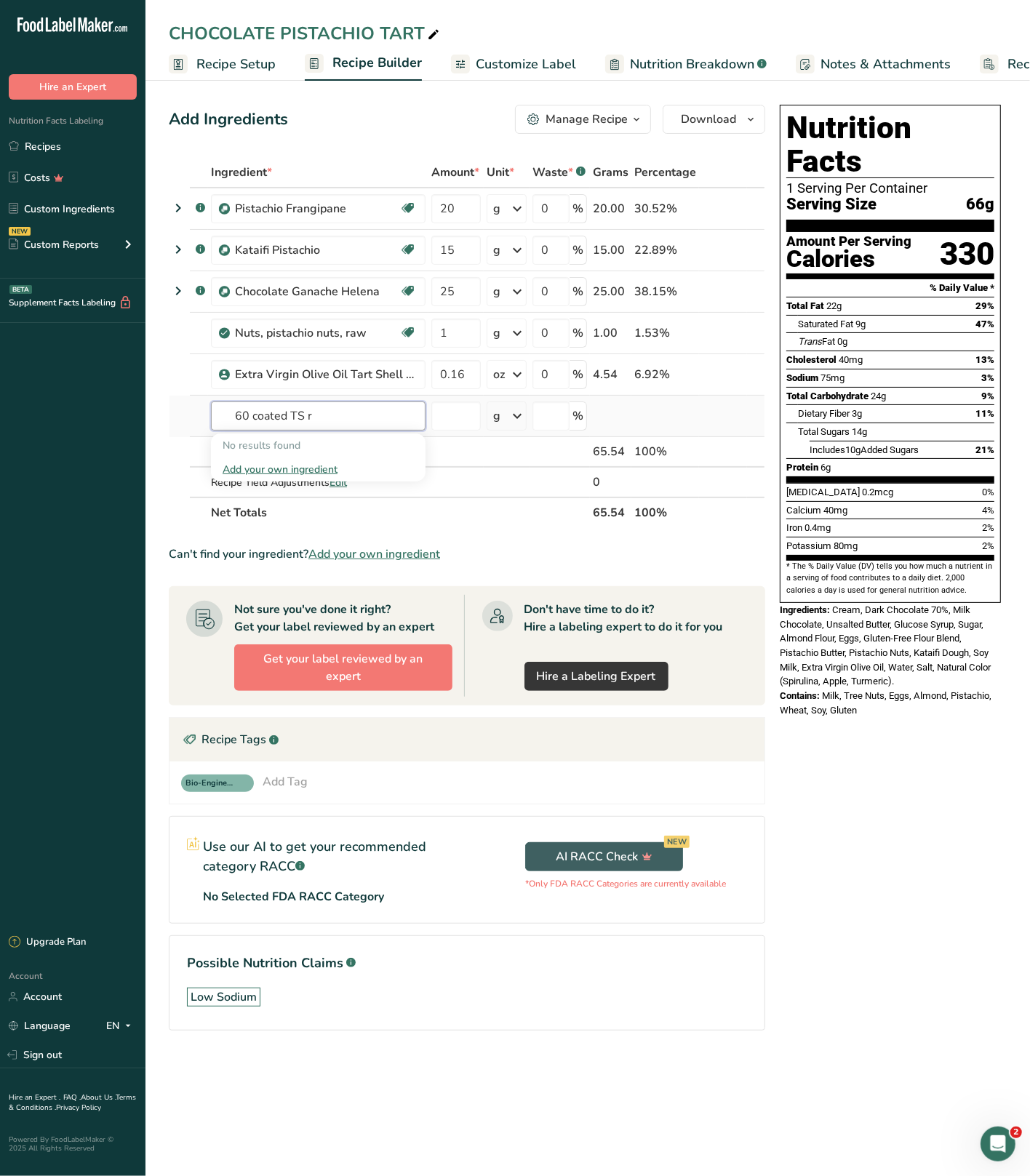
type input "60 coated TS r"
click at [297, 459] on div "Add your own ingredient" at bounding box center [318, 470] width 214 height 24
click at [296, 471] on div "Add your own ingredient" at bounding box center [318, 469] width 192 height 15
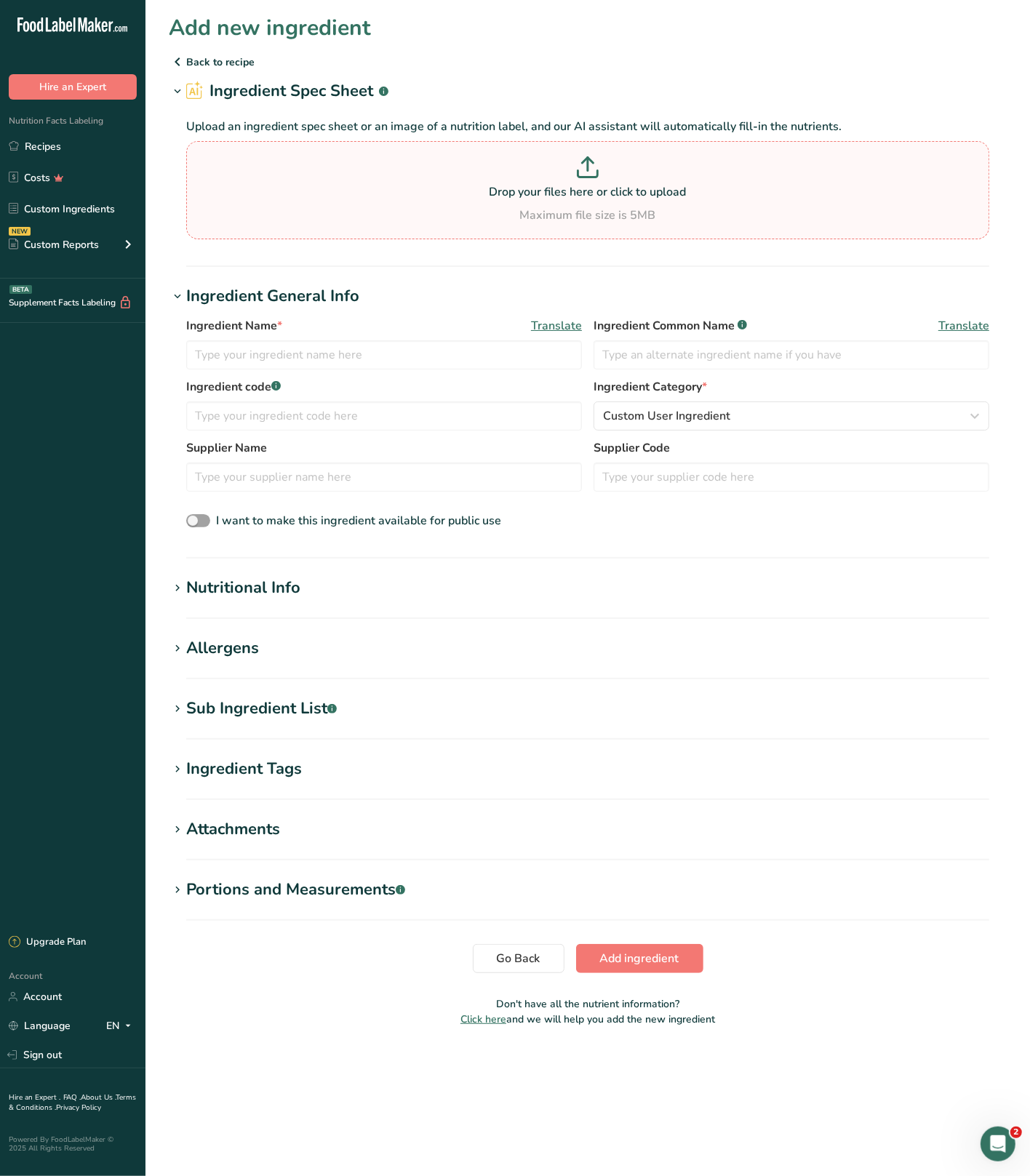
click at [472, 215] on div "Maximum file size is 5MB" at bounding box center [588, 215] width 796 height 17
click at [472, 215] on input "Drop your files here or click to upload Maximum file size is 5MB" at bounding box center [588, 190] width 804 height 98
type input "C:\fakepath\Spec Sheet - JDE QZ118852A - MID 307.25.061US _Redacted (1).pdf"
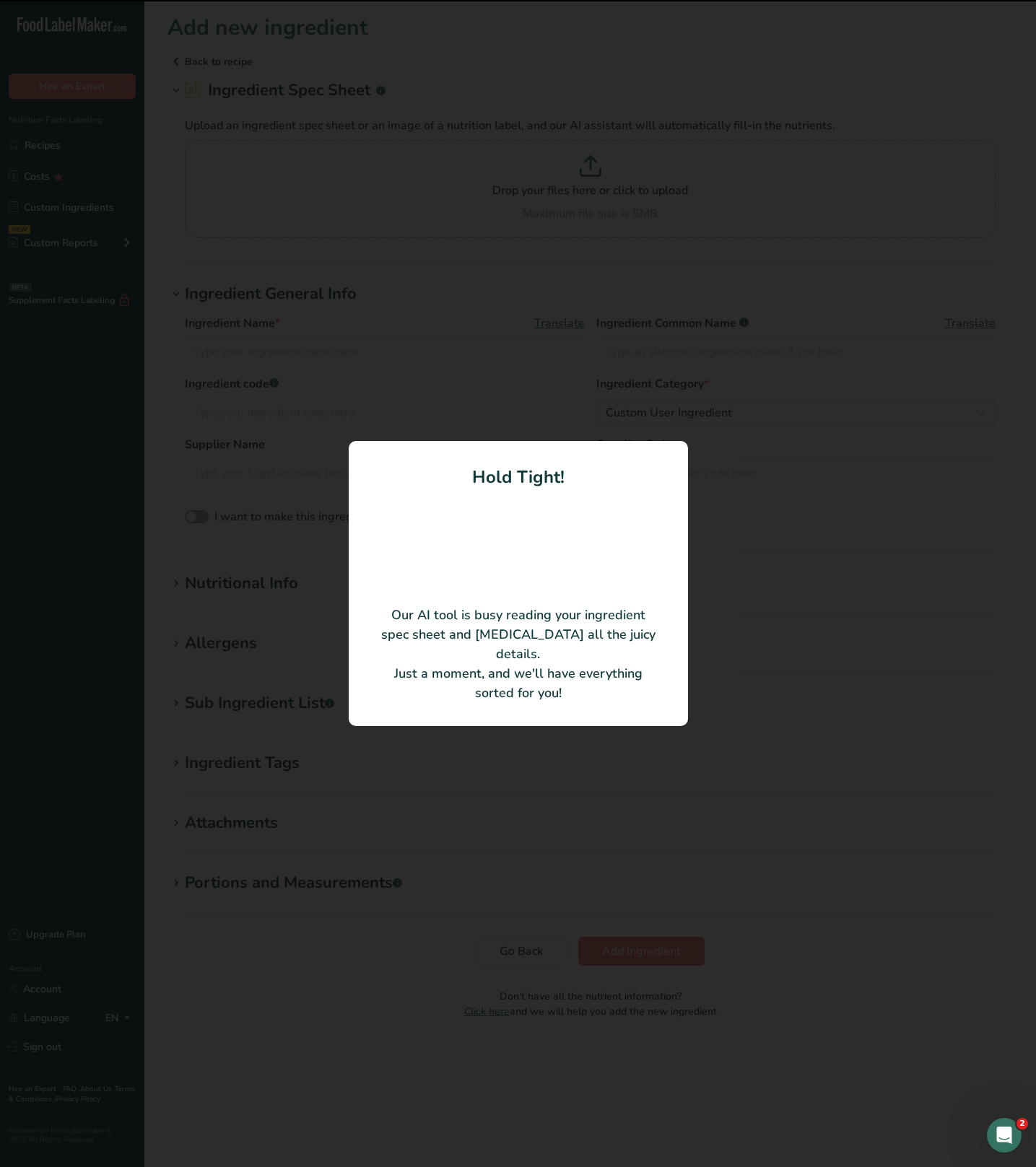
type input "60 COATED TS ROUND SWEET 3.2'' CRESC"
type input "307.25.061US"
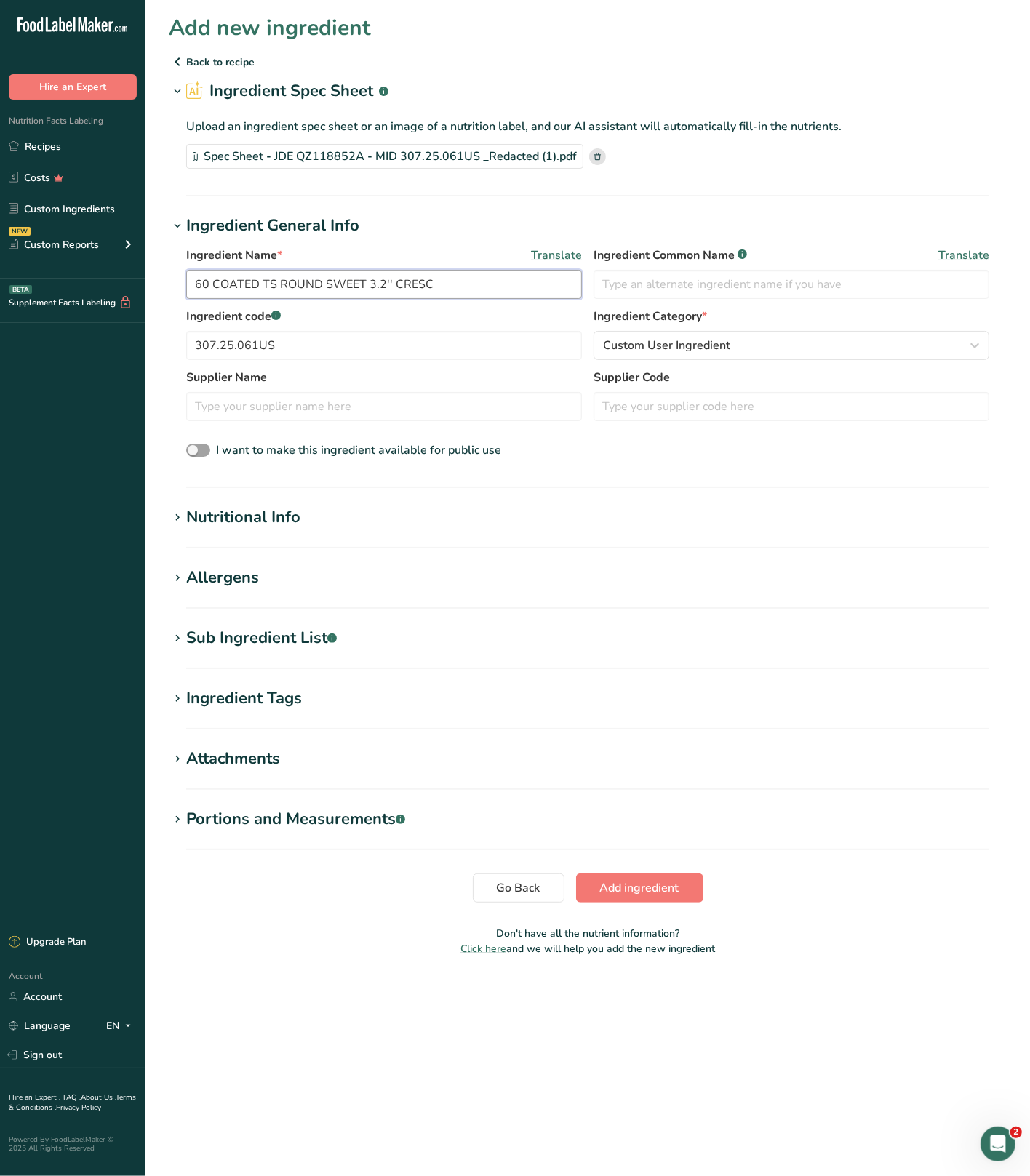
drag, startPoint x: 281, startPoint y: 284, endPoint x: 131, endPoint y: 272, distance: 150.5
click at [131, 272] on div ".a-20{fill:#fff;} Hire an Expert Nutrition Facts Labeling Recipes Costs Custom …" at bounding box center [515, 588] width 1030 height 1176
drag, startPoint x: 383, startPoint y: 289, endPoint x: 317, endPoint y: 286, distance: 66.1
click at [317, 286] on input "ROUND SWEET 3.2'' CRESC" at bounding box center [384, 284] width 396 height 29
click at [195, 284] on input "ROUND SWEET 3.2''" at bounding box center [384, 284] width 396 height 29
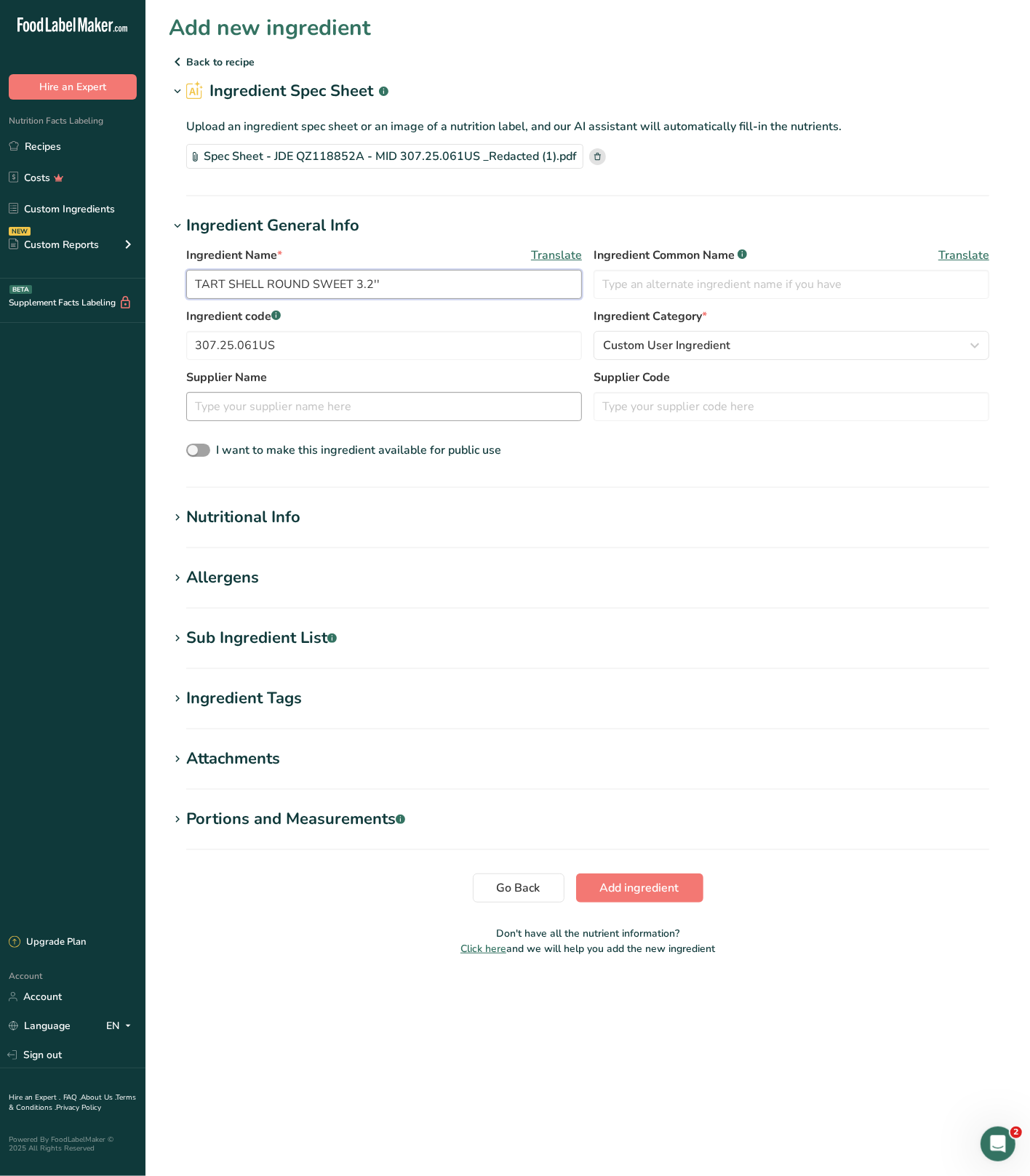
type input "TART SHELL ROUND SWEET 3.2''"
click at [448, 420] on input "text" at bounding box center [384, 407] width 396 height 29
click at [655, 295] on input "text" at bounding box center [792, 284] width 396 height 29
type input "Tart Shell"
click at [599, 462] on div "Ingredient Name * Translate TART SHELL ROUND SWEET 3.2'' Ingredient Common Name…" at bounding box center [588, 353] width 838 height 232
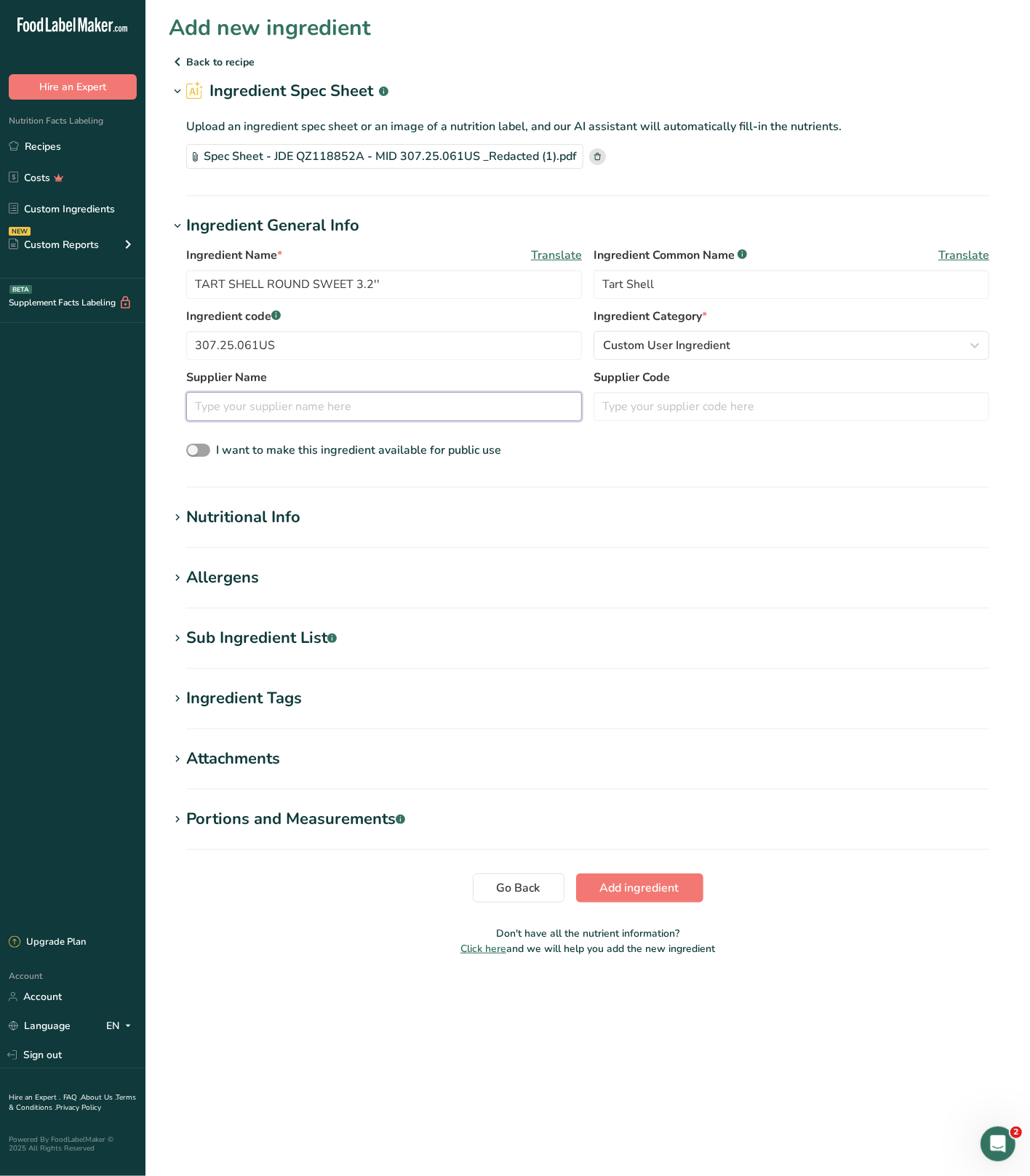
click at [313, 401] on input "text" at bounding box center [384, 407] width 396 height 29
type input "The Chef Warehouse - Crescendo"
click at [376, 504] on section "Add new ingredient Back to recipe Ingredient Spec Sheet .a-a{fill:#347362;}.b-a…" at bounding box center [588, 490] width 885 height 980
click at [372, 514] on h1 "Nutritional Info" at bounding box center [588, 517] width 838 height 24
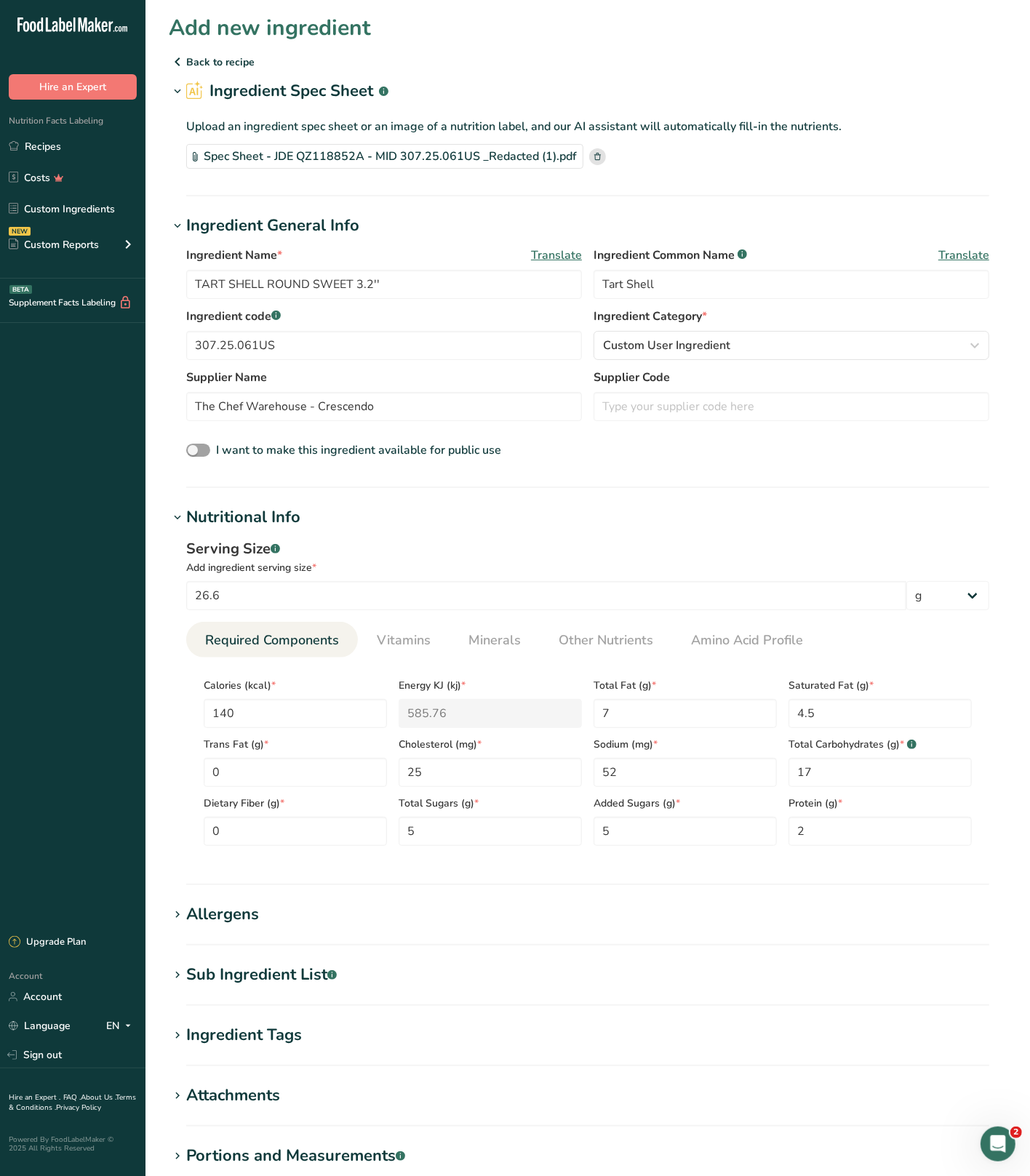
click at [370, 515] on h1 "Nutritional Info" at bounding box center [588, 517] width 838 height 24
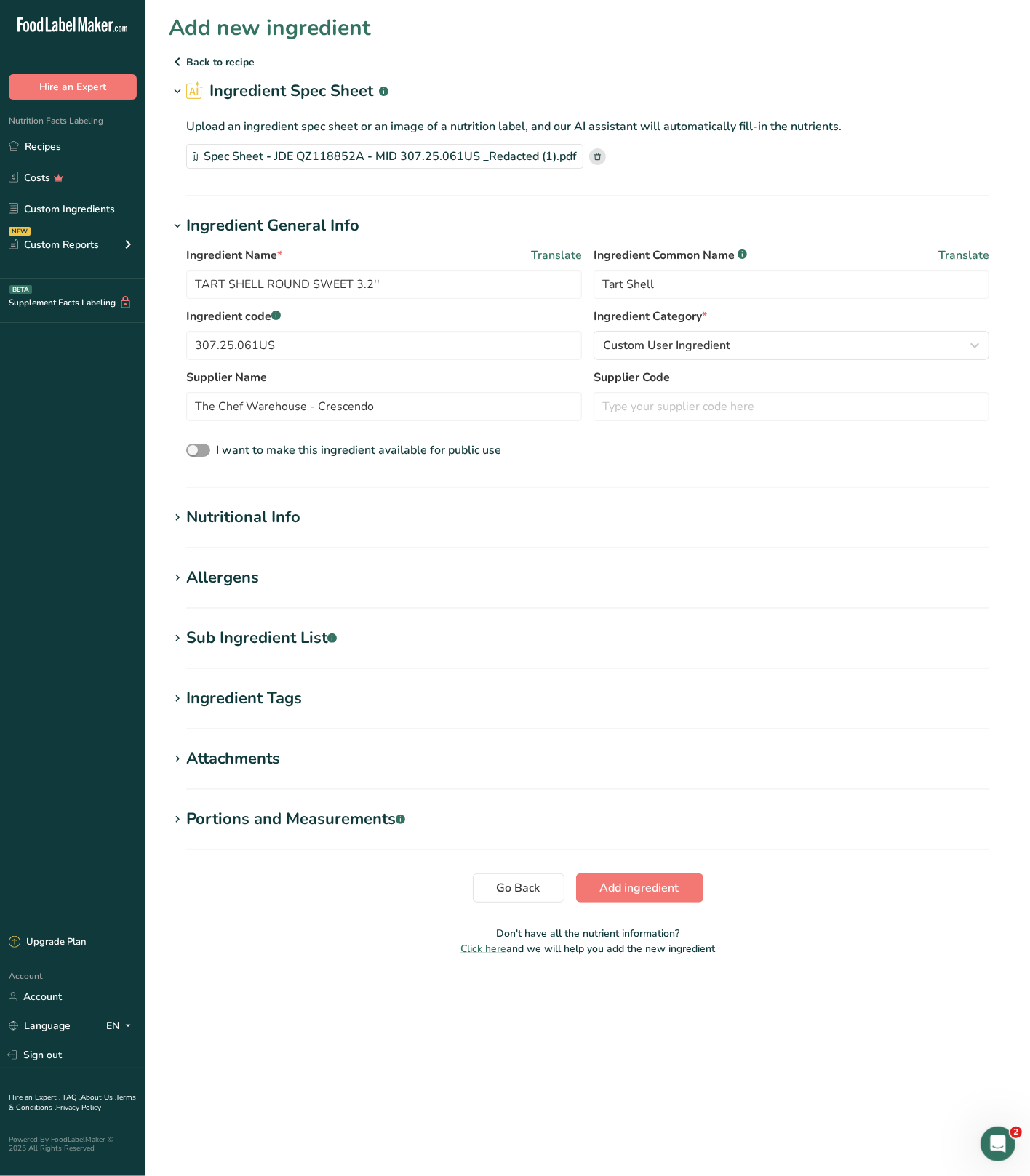
click at [258, 583] on div "Allergens" at bounding box center [223, 578] width 72 height 24
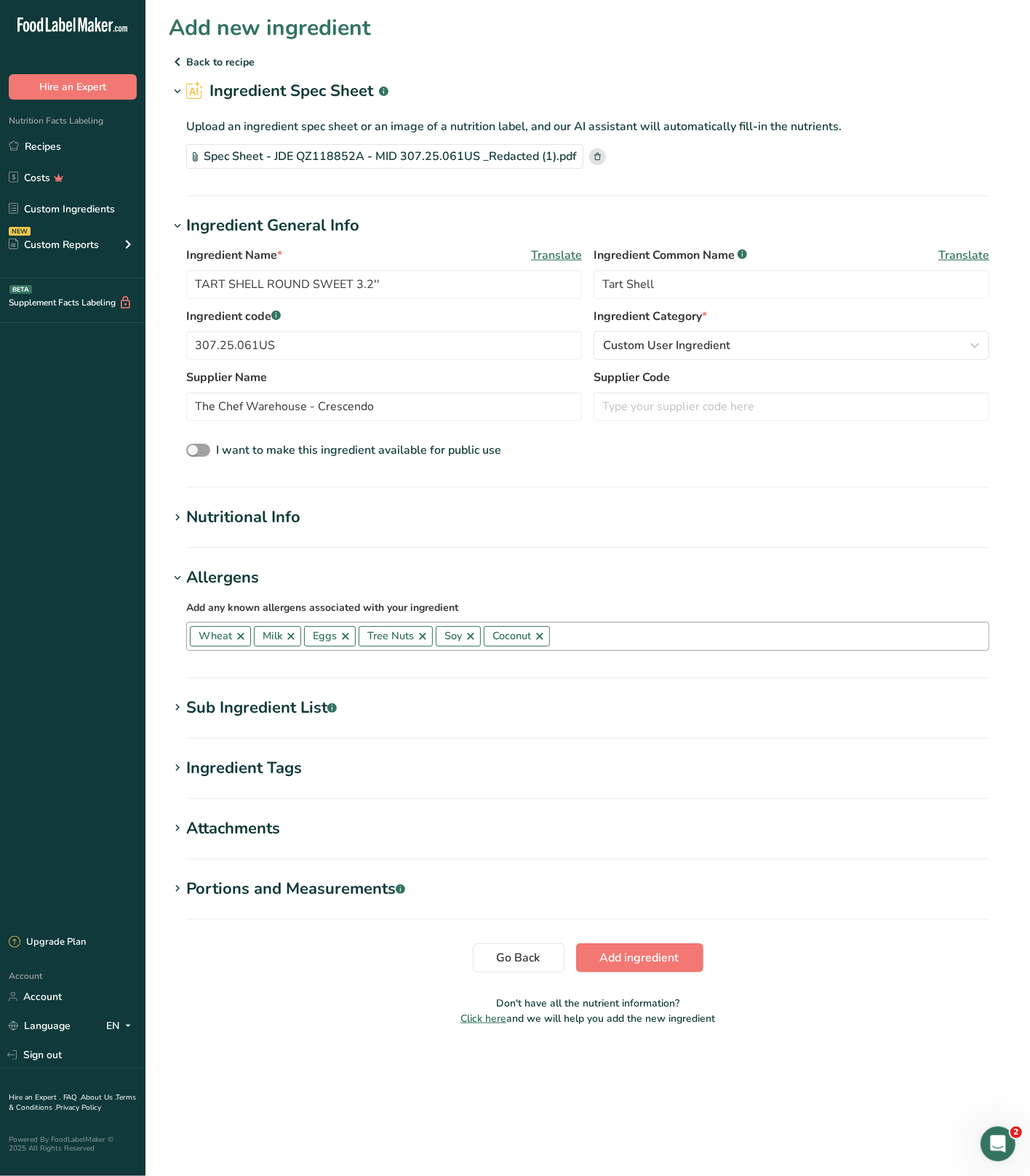
click at [474, 638] on link at bounding box center [470, 636] width 11 height 11
click at [569, 533] on section "Nutritional Info Serving Size .a-a{fill:#347362;}.b-a{fill:#fff;} Add ingredien…" at bounding box center [588, 527] width 838 height 43
click at [318, 710] on div "Sub Ingredient List .a-a{fill:#347362;}.b-a{fill:#fff;}" at bounding box center [262, 708] width 151 height 24
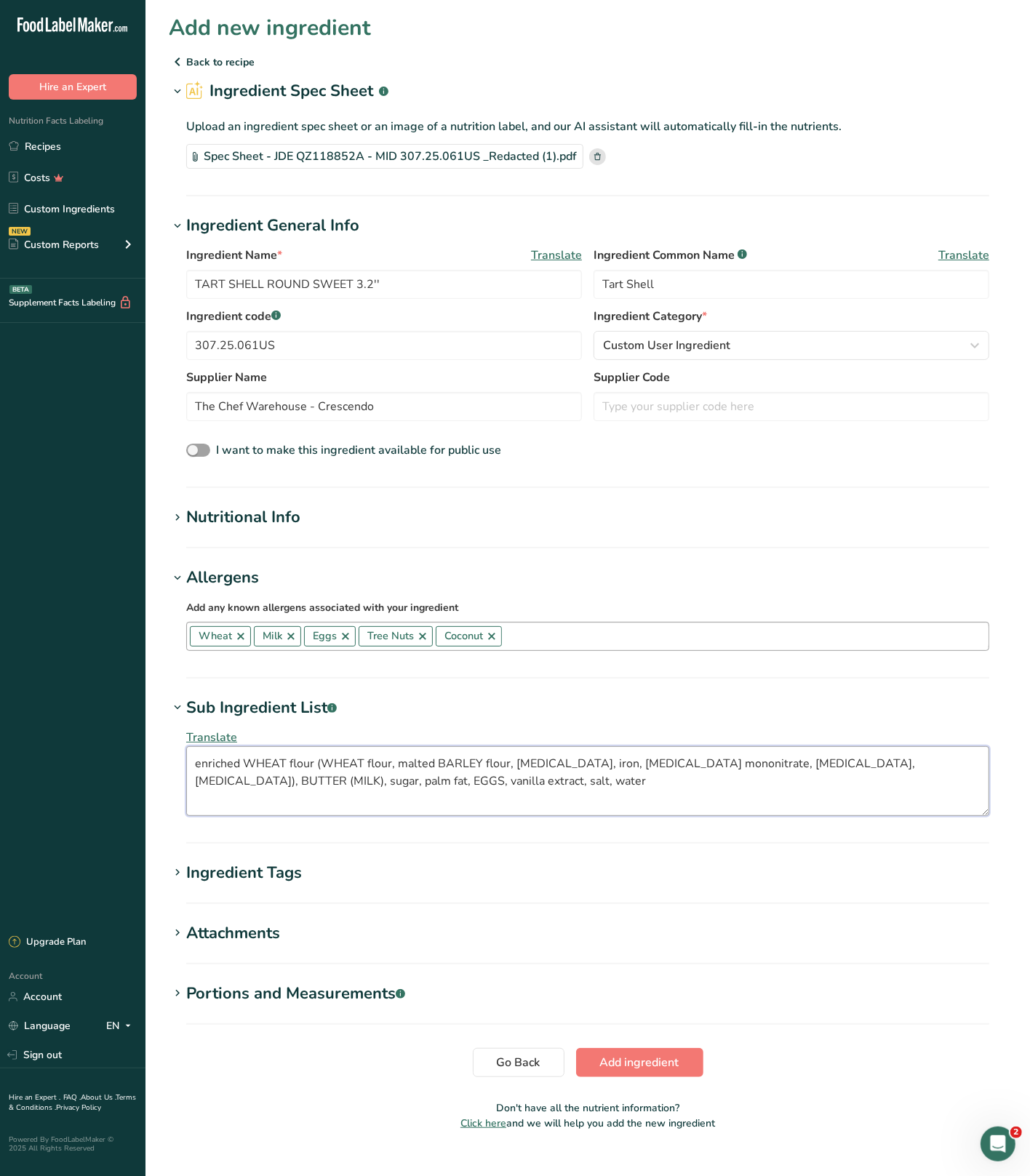
drag, startPoint x: 198, startPoint y: 766, endPoint x: 215, endPoint y: 766, distance: 17.0
click at [198, 766] on textarea "enriched WHEAT flour (WHEAT flour, malted BARLEY flour, [MEDICAL_DATA], iron, […" at bounding box center [588, 781] width 804 height 70
click at [245, 758] on textarea "Enriched WHEAT flour (WHEAT flour, malted BARLEY flour, [MEDICAL_DATA], iron, […" at bounding box center [588, 781] width 804 height 70
click at [331, 761] on textarea "Enriched Wheat flour (WHEAT flour, malted BARLEY flour, [MEDICAL_DATA], iron, […" at bounding box center [588, 781] width 804 height 70
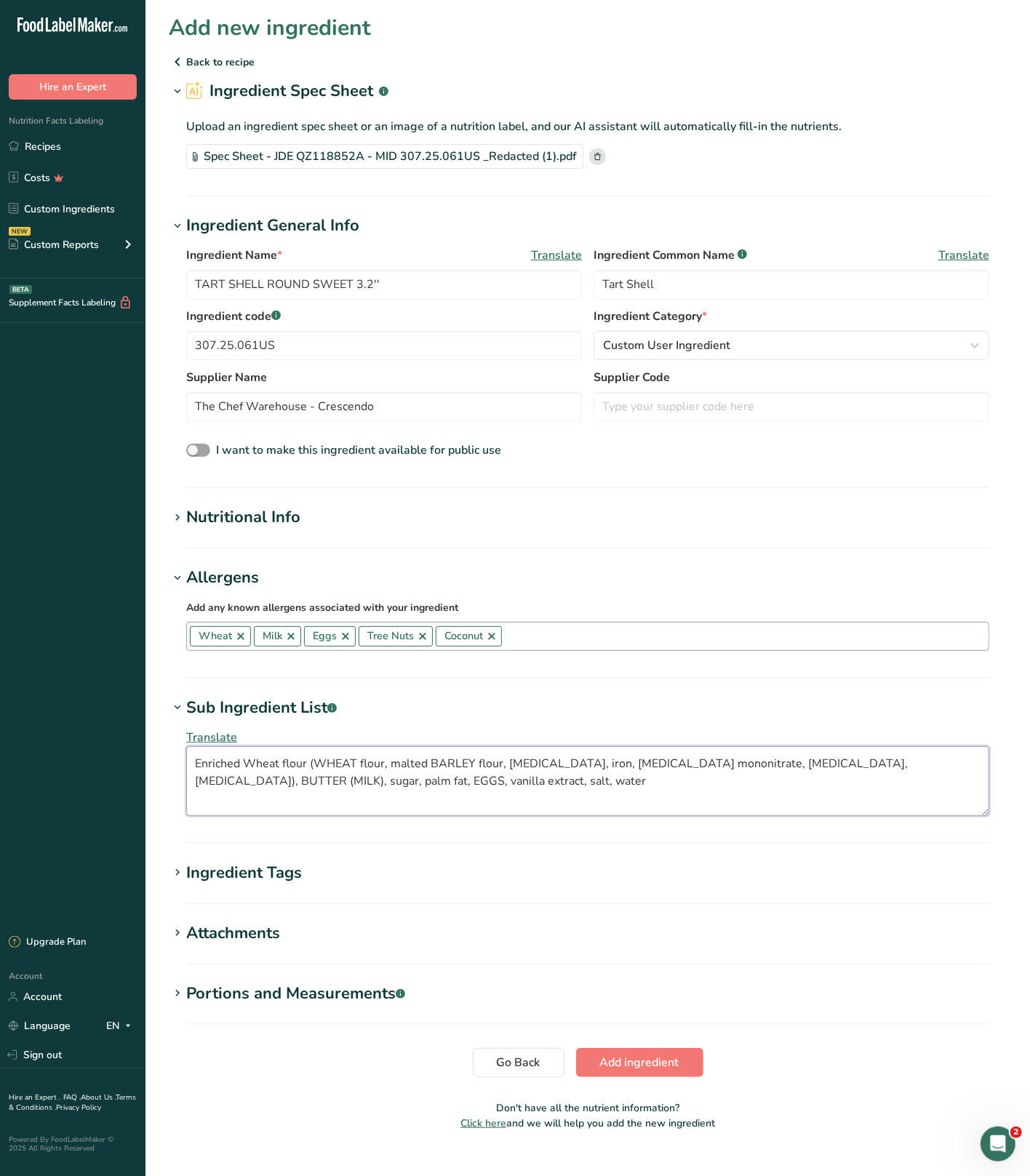
click at [331, 761] on textarea "Enriched Wheat flour (WHEAT flour, malted BARLEY flour, [MEDICAL_DATA], iron, […" at bounding box center [588, 781] width 804 height 70
click at [436, 764] on textarea "Enriched Wheat flour (Wheat flour, malted BARLEY flour, [MEDICAL_DATA], iron, […" at bounding box center [588, 781] width 804 height 70
click at [382, 766] on textarea "Enriched Wheat flour (Wheat flour, malted Barley flour, [MEDICAL_DATA], iron, […" at bounding box center [588, 781] width 804 height 70
click at [389, 763] on textarea "Enriched Wheat flour (Wheat flour, malted Barley flour, [MEDICAL_DATA], iron, […" at bounding box center [588, 781] width 804 height 70
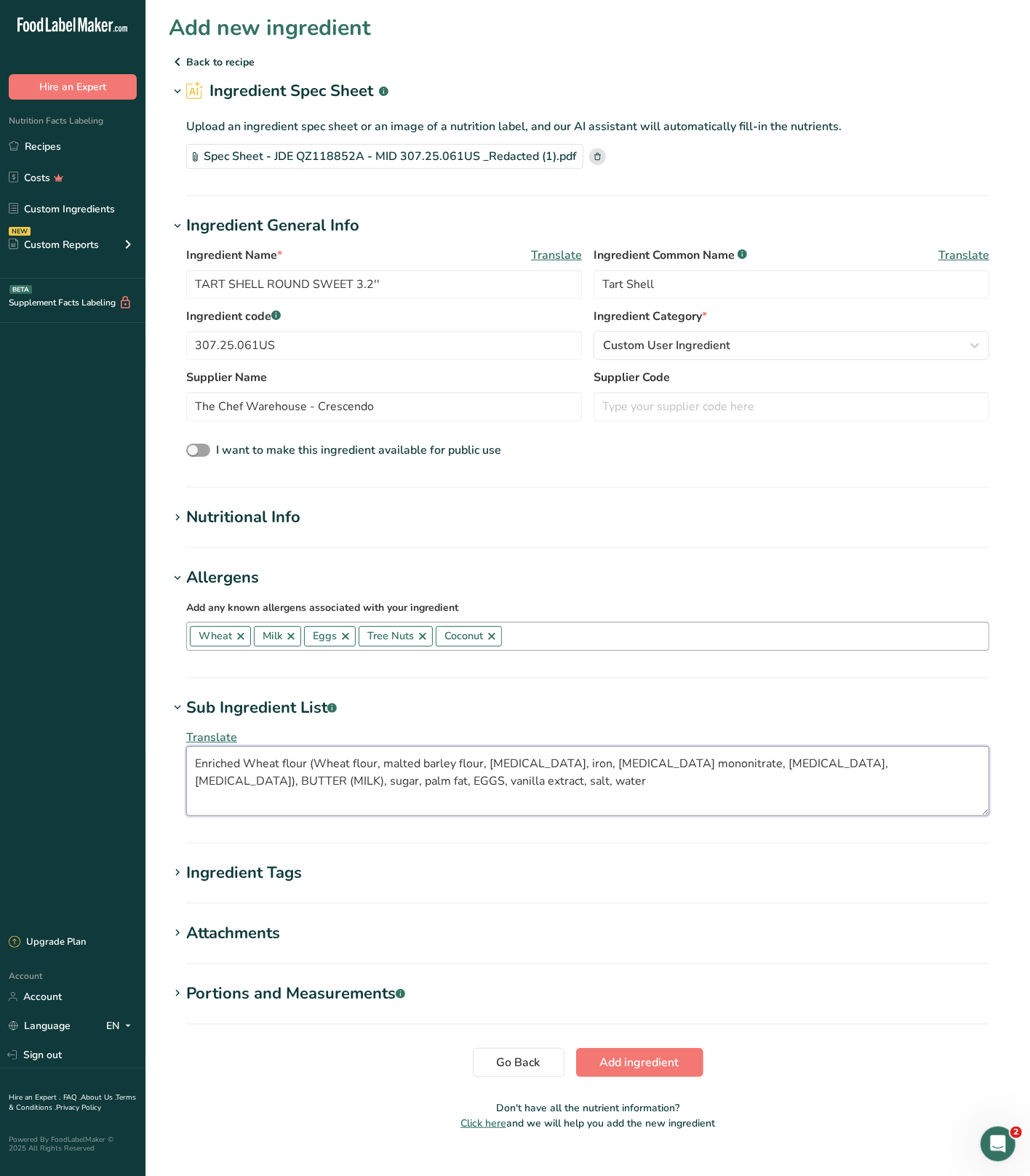
click at [796, 765] on textarea "Enriched Wheat flour (Wheat flour, malted barley flour, [MEDICAL_DATA], iron, […" at bounding box center [588, 781] width 804 height 70
click at [795, 766] on textarea "Enriched Wheat flour (Wheat flour, malted barley flour, [MEDICAL_DATA], iron, […" at bounding box center [588, 781] width 804 height 70
click at [820, 760] on textarea "Enriched Wheat flour (Wheat flour, malted barley flour, [MEDICAL_DATA], iron, […" at bounding box center [588, 781] width 804 height 70
click at [772, 758] on textarea "Enriched Wheat flour (Wheat flour, malted barley flour, [MEDICAL_DATA], iron, […" at bounding box center [588, 781] width 804 height 70
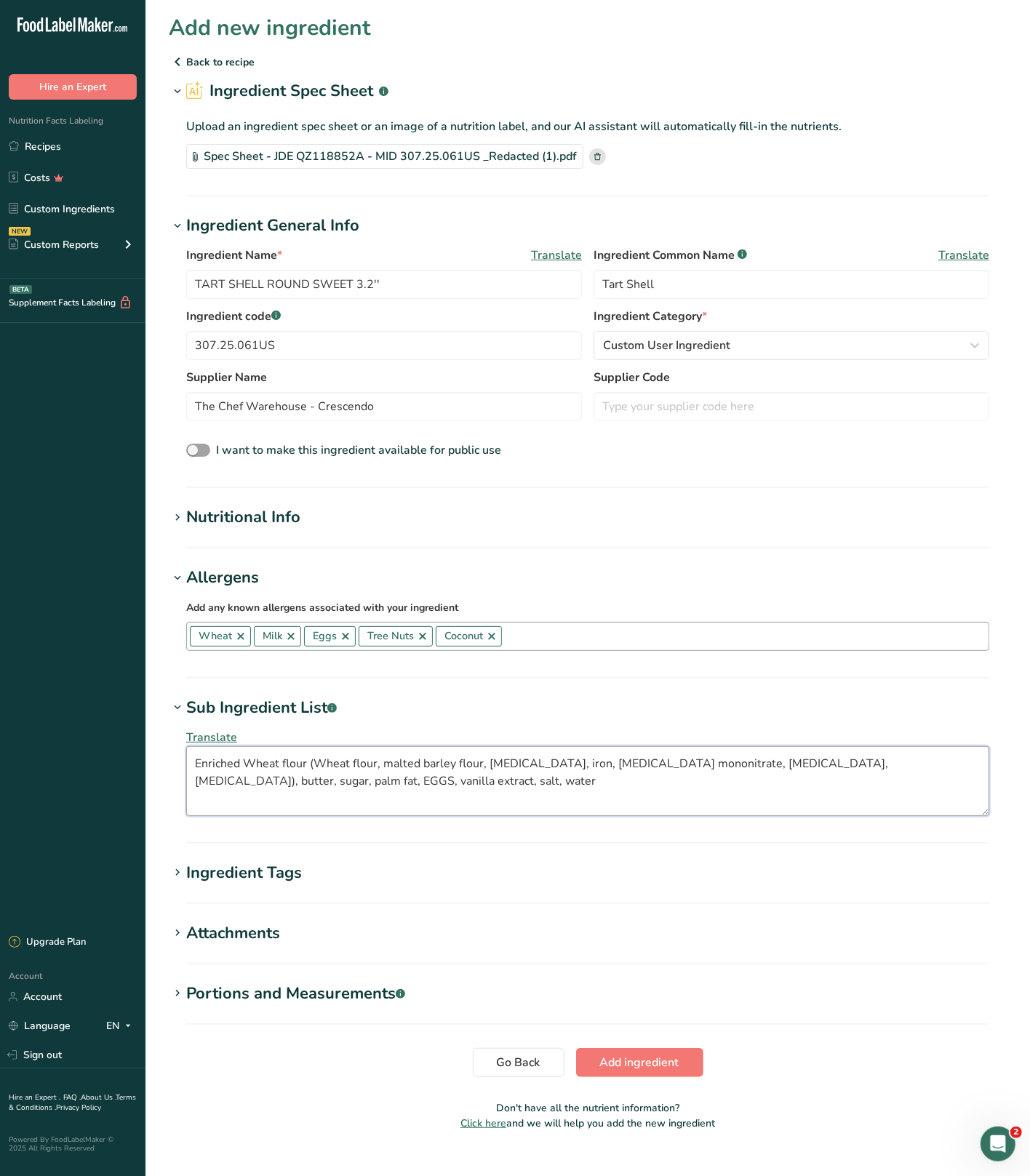
click at [902, 764] on textarea "Enriched Wheat flour (Wheat flour, malted barley flour, [MEDICAL_DATA], iron, […" at bounding box center [588, 781] width 804 height 70
click at [378, 772] on textarea "Enriched Wheat flour (Wheat flour, malted barley flour, [MEDICAL_DATA], iron, […" at bounding box center [588, 781] width 804 height 70
click at [336, 787] on textarea "Enriched Wheat flour (Wheat flour, malted barley flour, [MEDICAL_DATA], iron, […" at bounding box center [588, 781] width 804 height 70
type textarea "Enriched Wheat flour (Wheat flour, malted barley flour, [MEDICAL_DATA], iron, […"
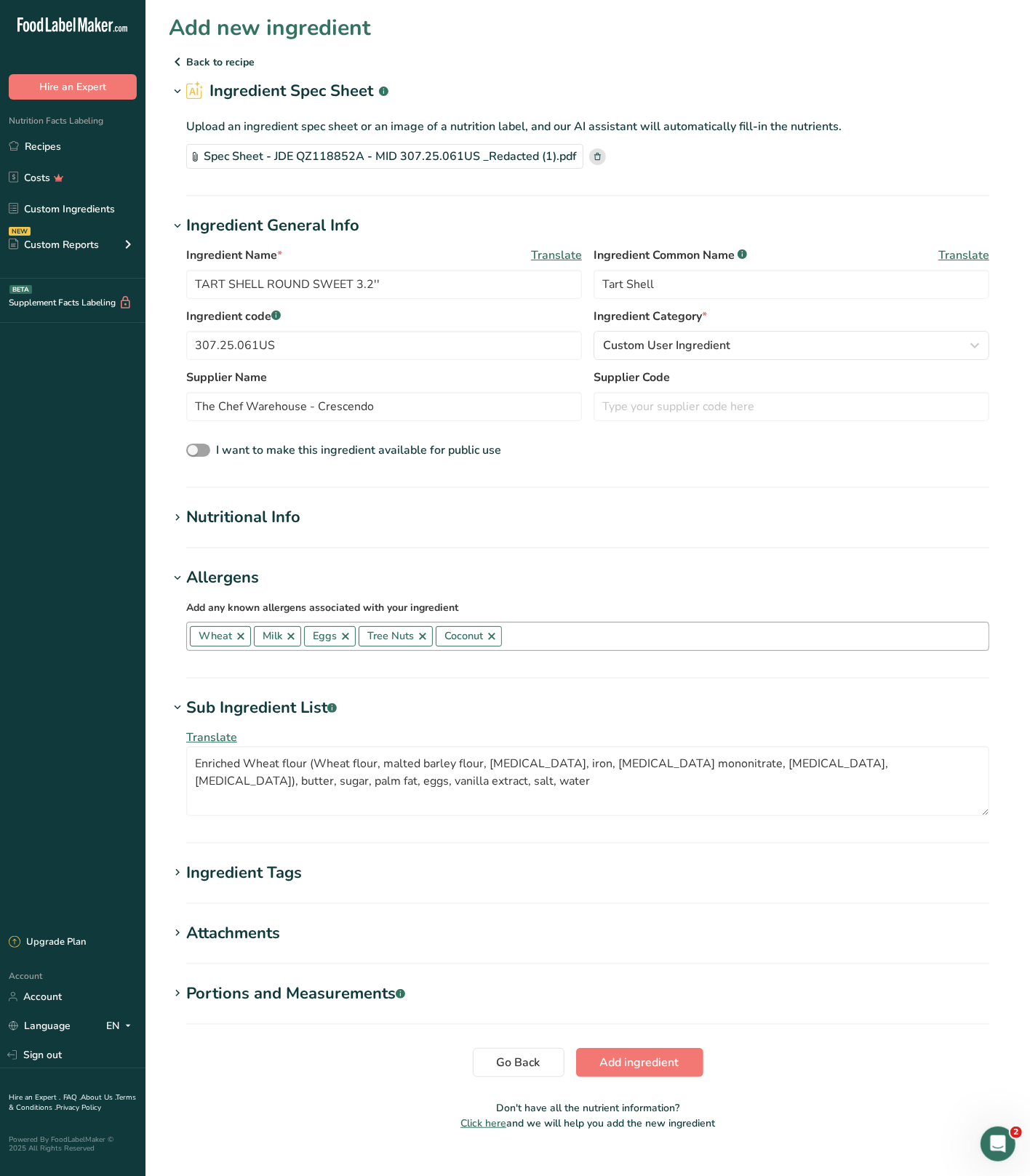
click at [287, 875] on div "Ingredient Tags" at bounding box center [244, 874] width 115 height 24
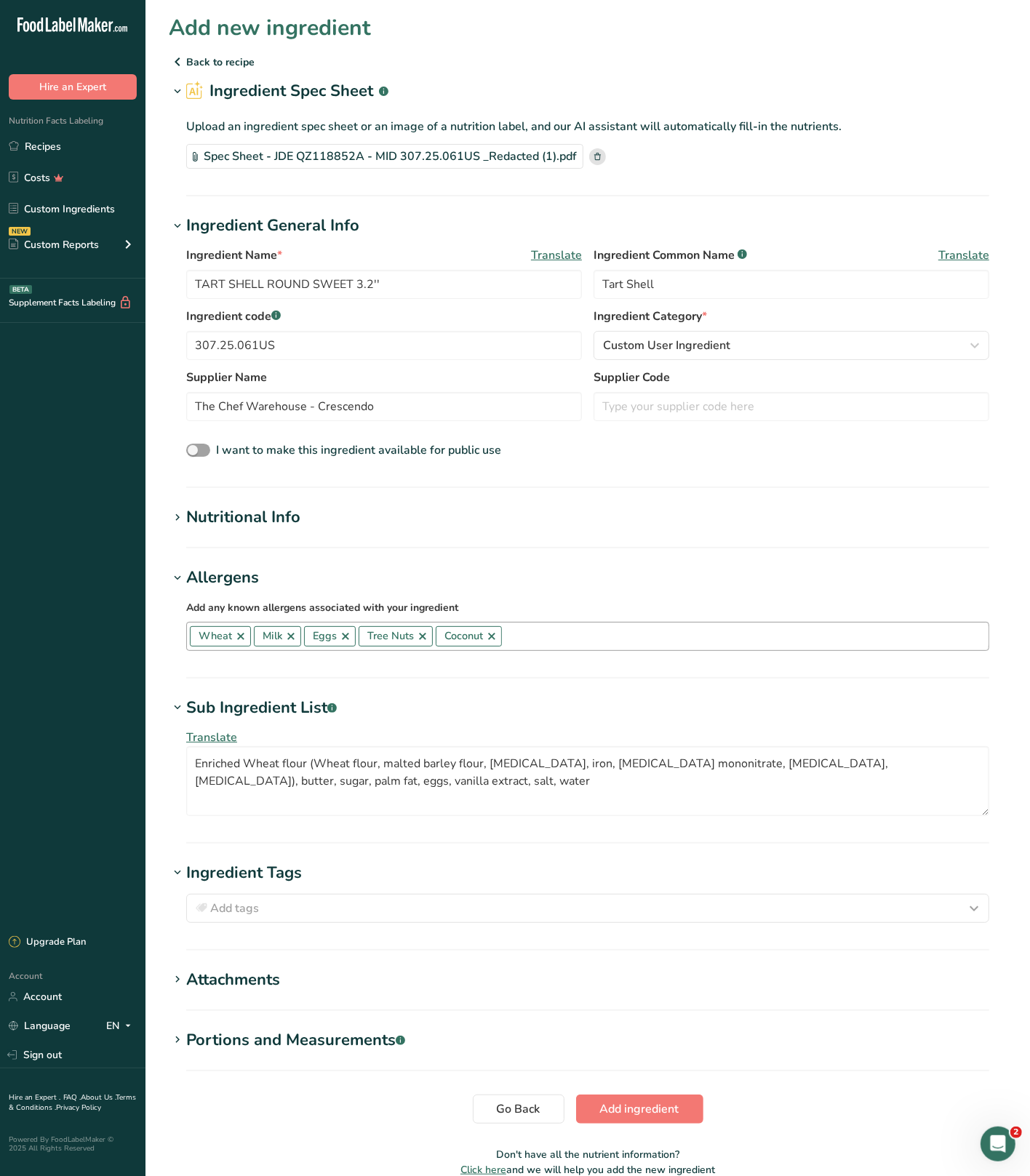
click at [392, 875] on h1 "Ingredient Tags" at bounding box center [588, 874] width 838 height 24
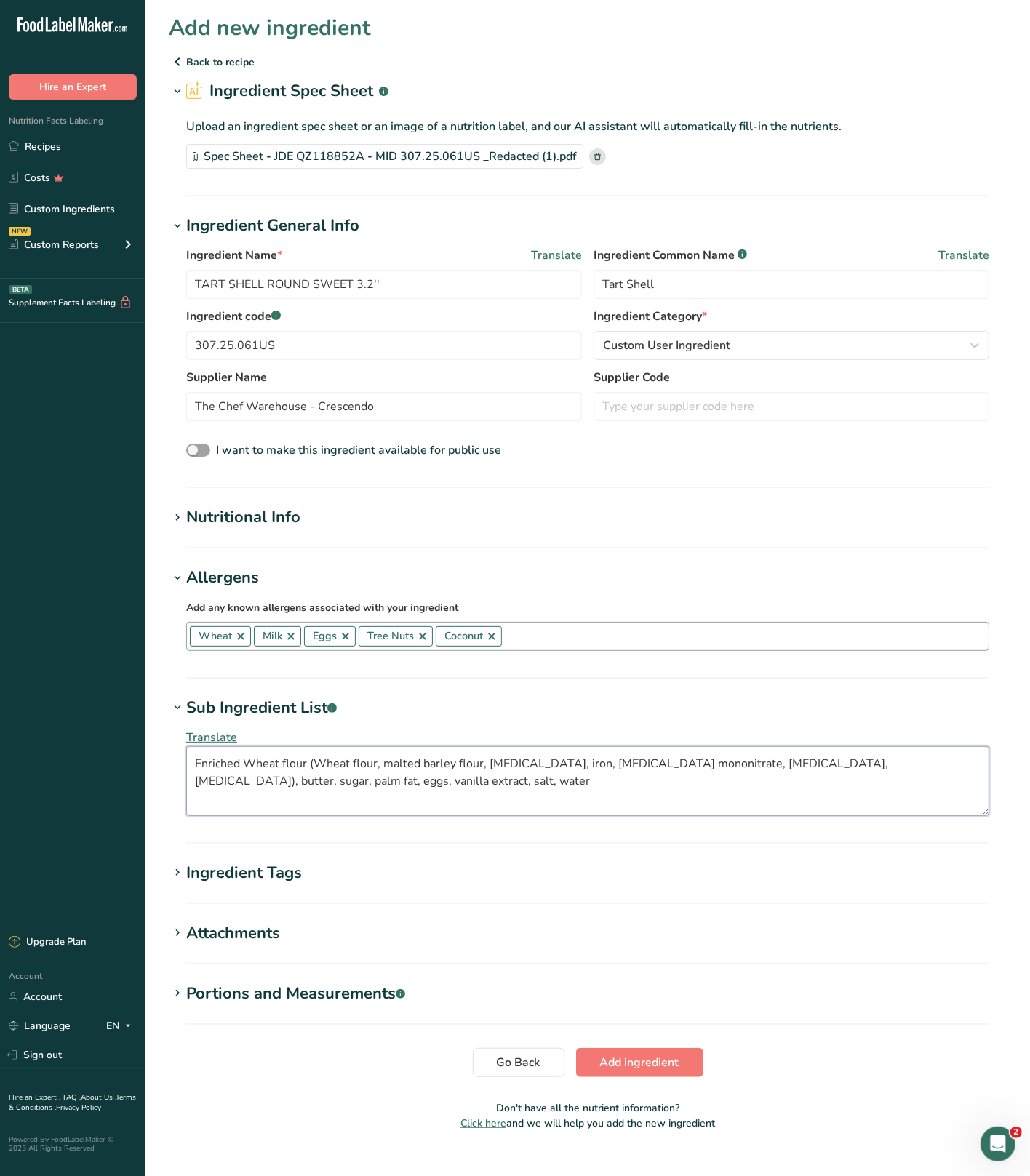
click at [296, 787] on textarea "Enriched Wheat flour (Wheat flour, malted barley flour, [MEDICAL_DATA], iron, […" at bounding box center [588, 781] width 804 height 70
click at [276, 882] on div "Ingredient Tags" at bounding box center [244, 874] width 115 height 24
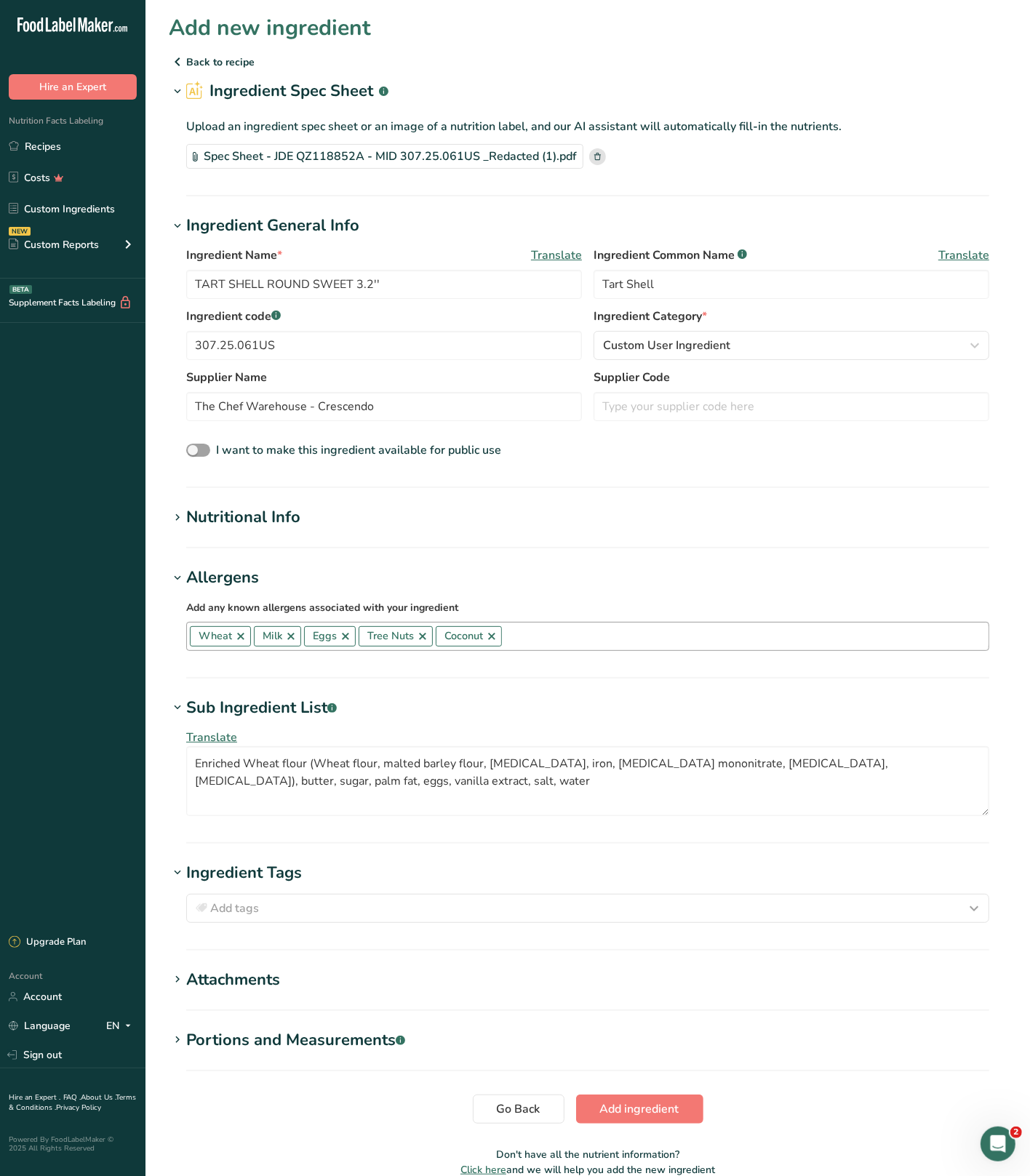
click at [276, 880] on div "Ingredient Tags" at bounding box center [244, 874] width 115 height 24
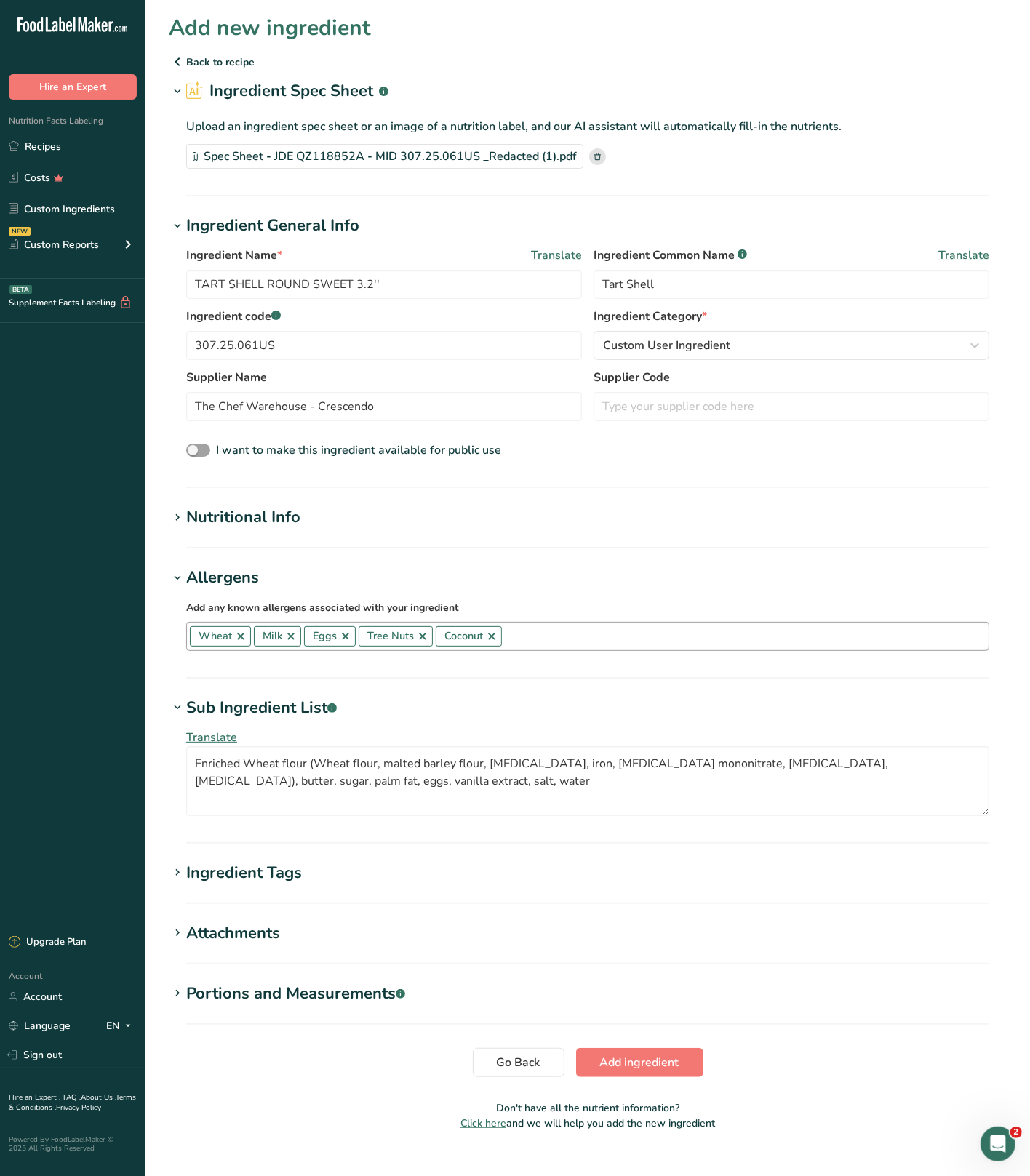
click at [496, 640] on link at bounding box center [491, 636] width 11 height 11
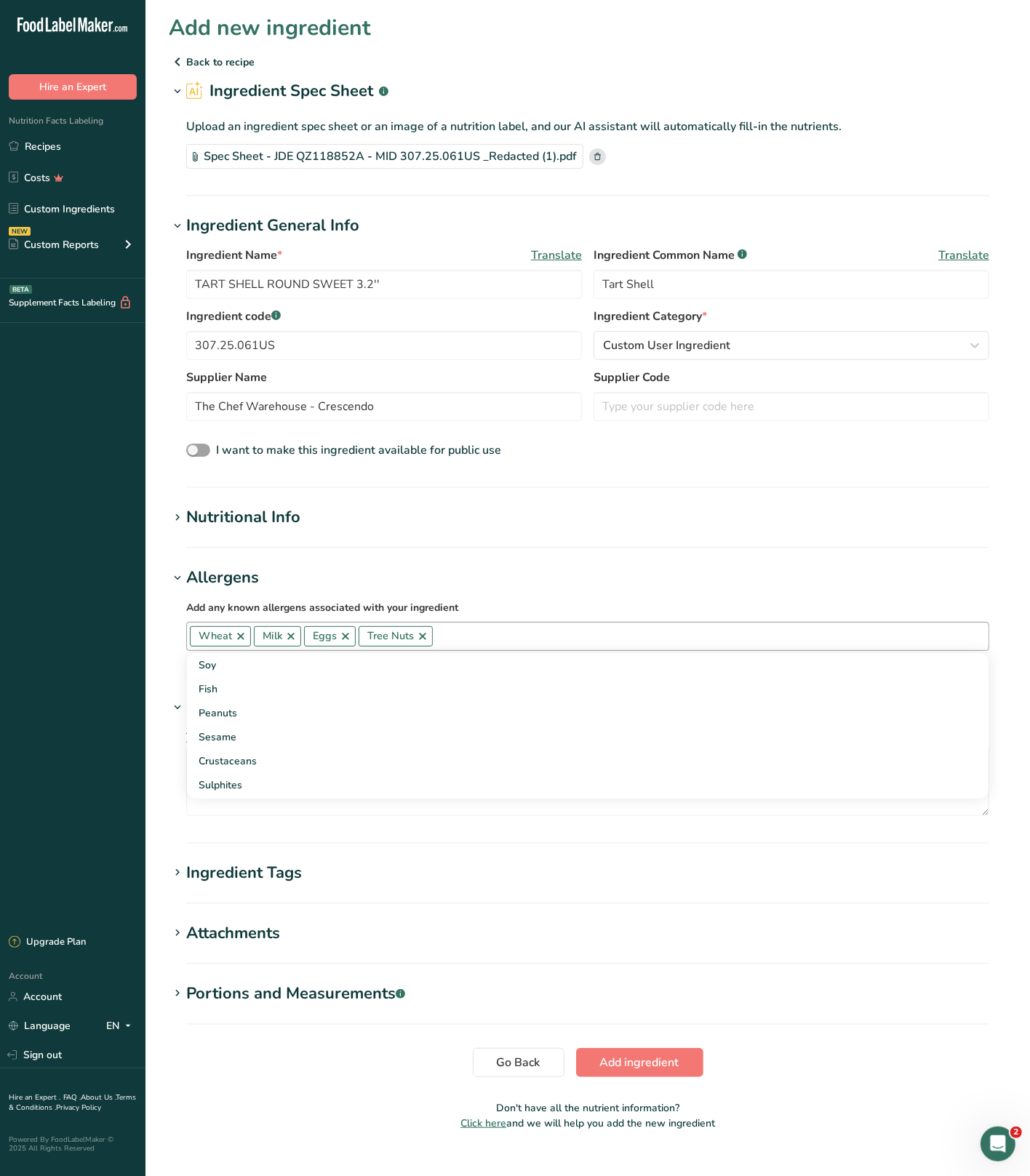
click at [529, 583] on h1 "Allergens" at bounding box center [588, 578] width 838 height 24
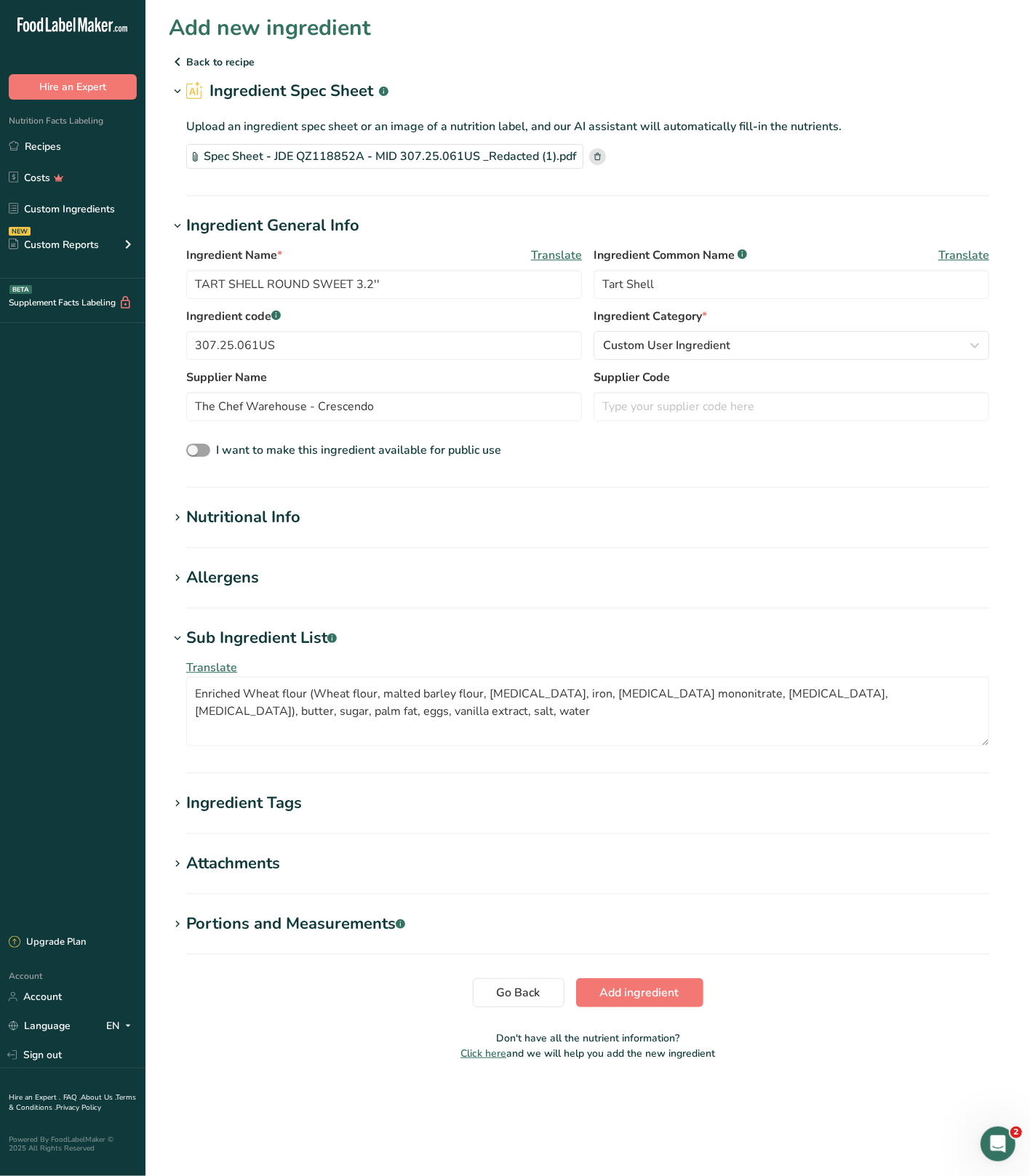
click at [242, 565] on section "Add new ingredient Back to recipe Ingredient Spec Sheet .a-a{fill:#347362;}.b-a…" at bounding box center [588, 542] width 885 height 1085
click at [241, 570] on div "Allergens" at bounding box center [223, 578] width 72 height 24
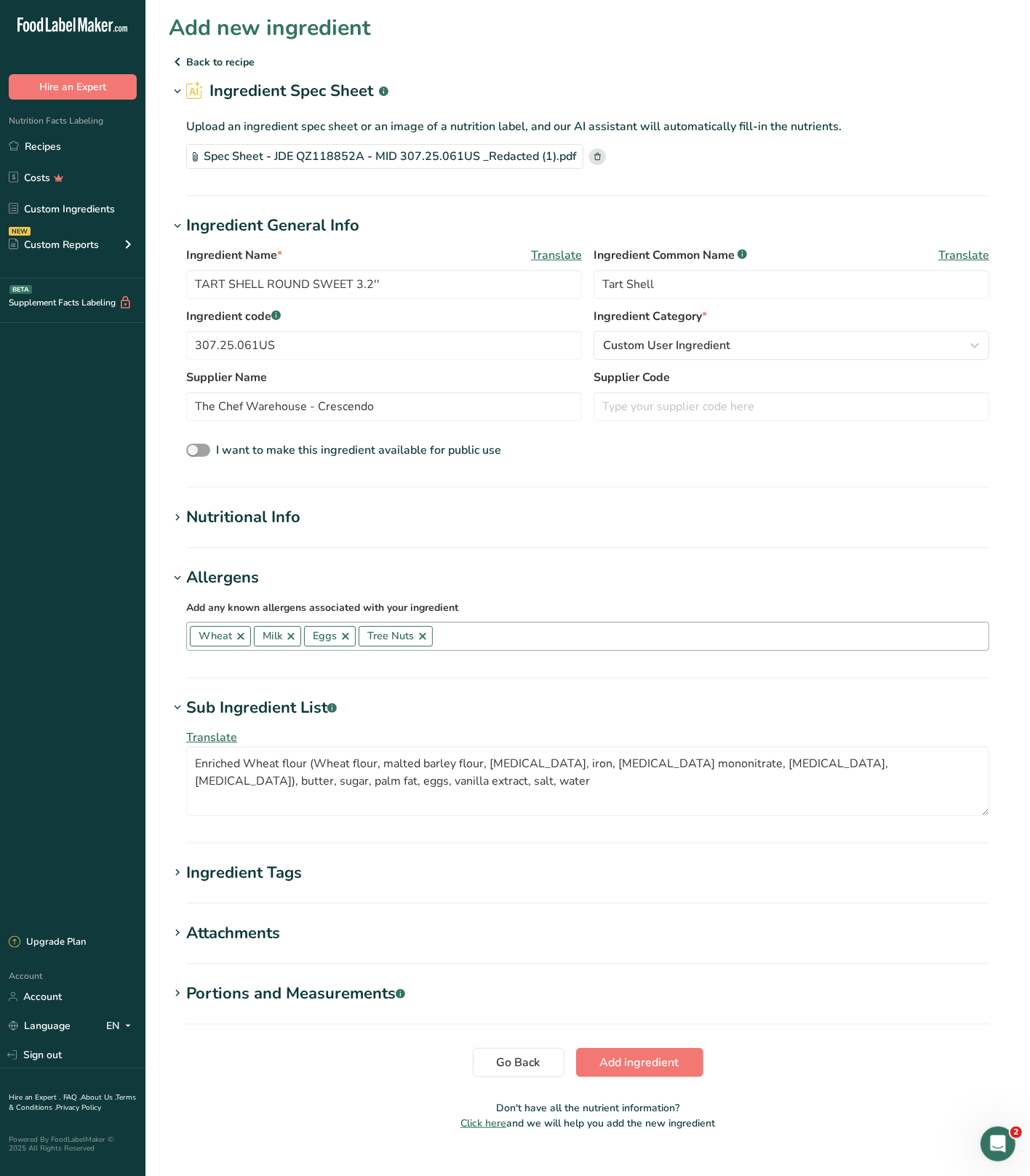
click at [423, 637] on link at bounding box center [423, 636] width 11 height 11
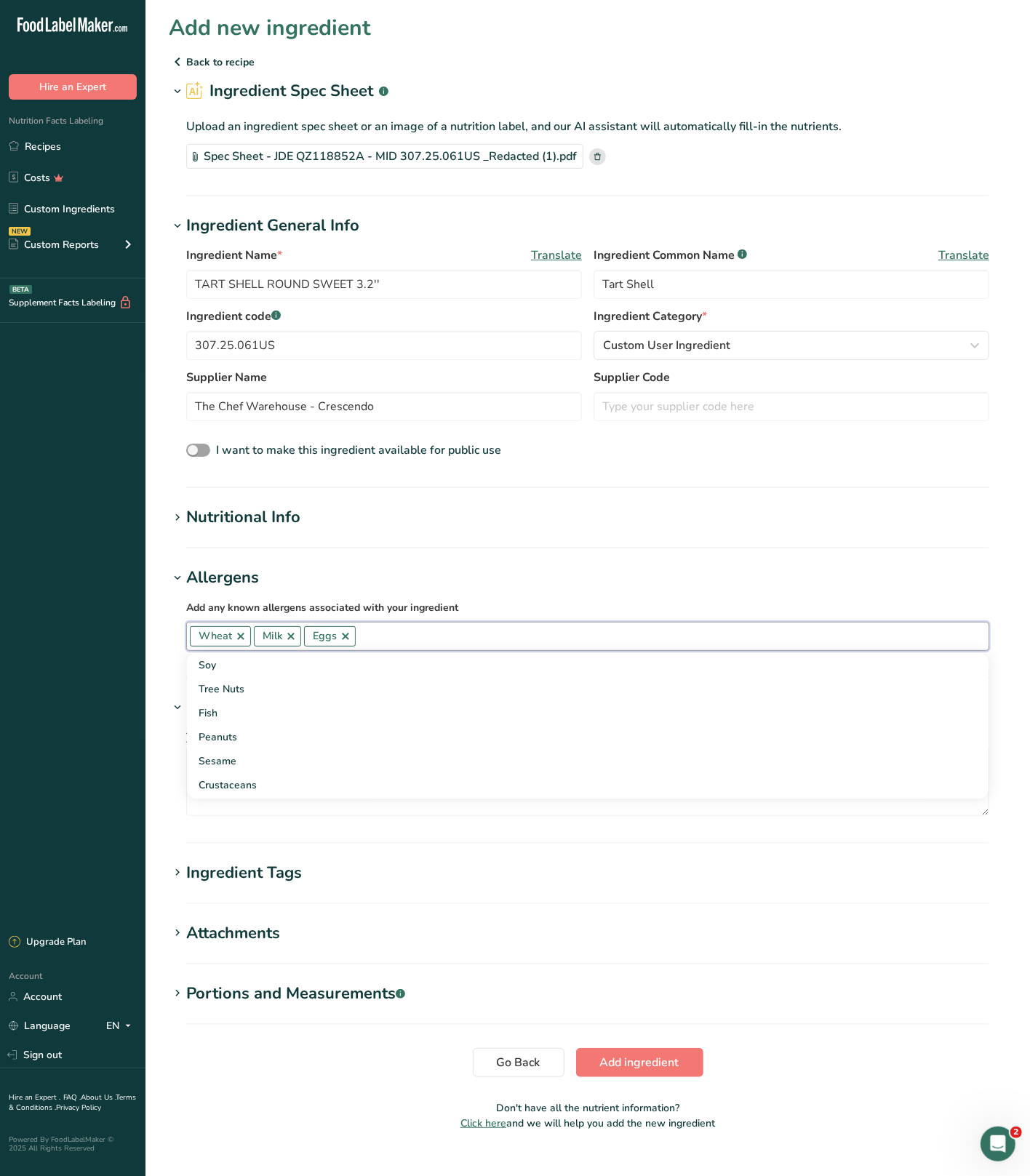
click at [483, 581] on h1 "Allergens" at bounding box center [588, 578] width 838 height 24
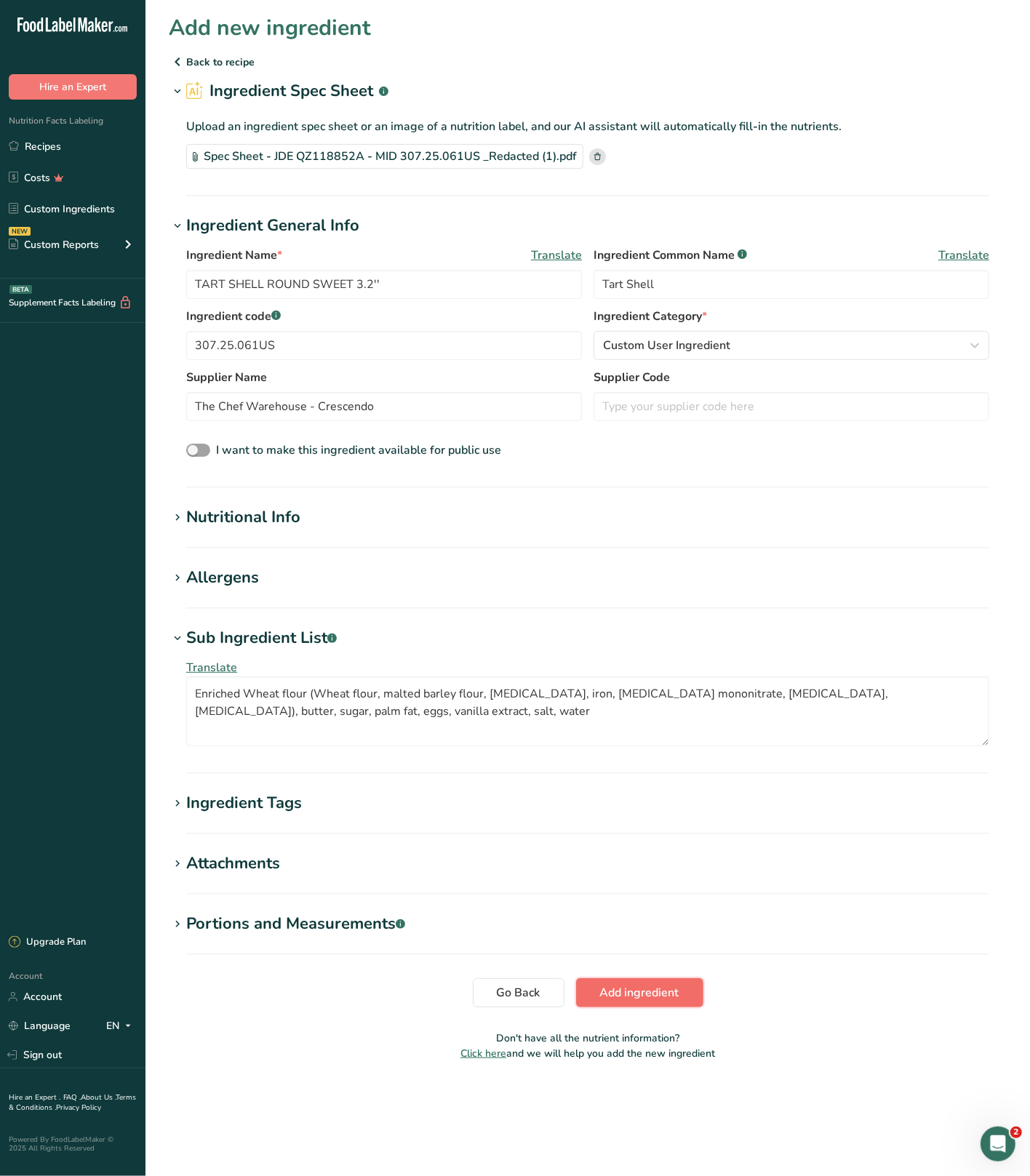
click at [647, 989] on span "Add ingredient" at bounding box center [640, 993] width 79 height 17
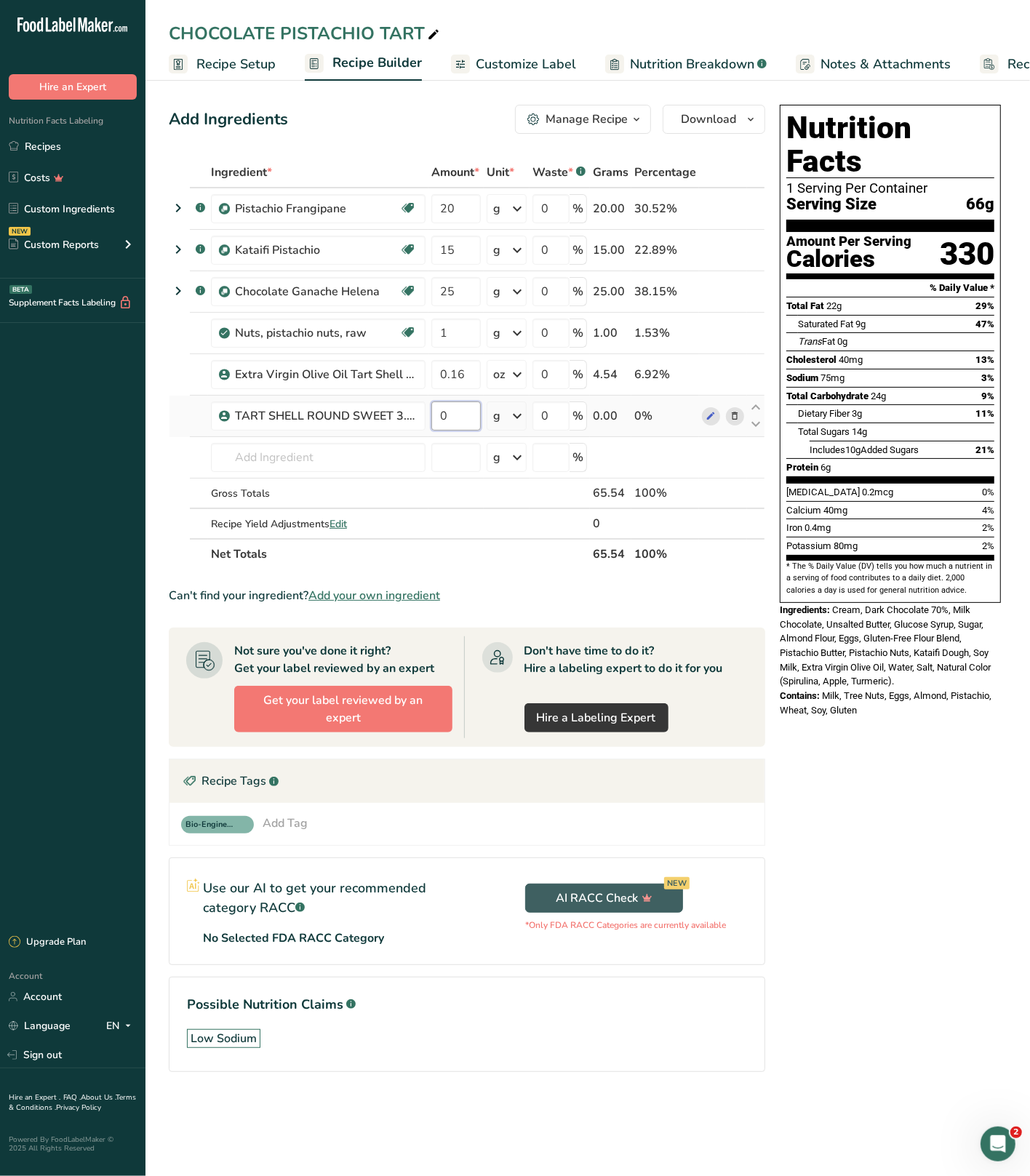
click at [459, 422] on input "0" at bounding box center [457, 416] width 50 height 29
drag, startPoint x: 447, startPoint y: 423, endPoint x: 435, endPoint y: 423, distance: 12.0
click at [435, 423] on input "0" at bounding box center [457, 416] width 50 height 29
type input "26.6"
click at [915, 814] on div "Nutrition Facts 1 Serving Per Container Serving Size 66g Amount Per Serving Cal…" at bounding box center [890, 609] width 233 height 1020
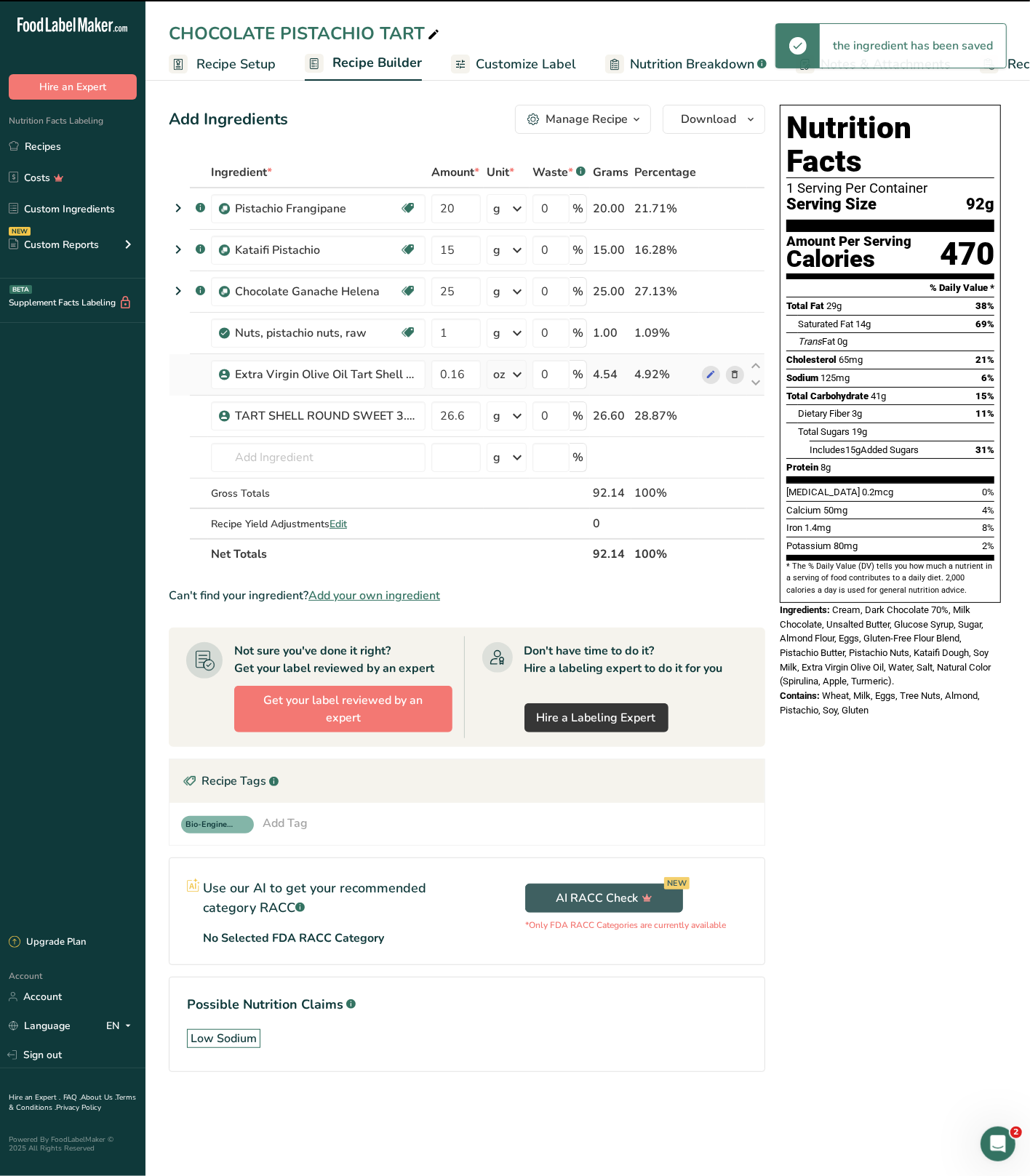
click at [736, 375] on icon at bounding box center [735, 375] width 11 height 15
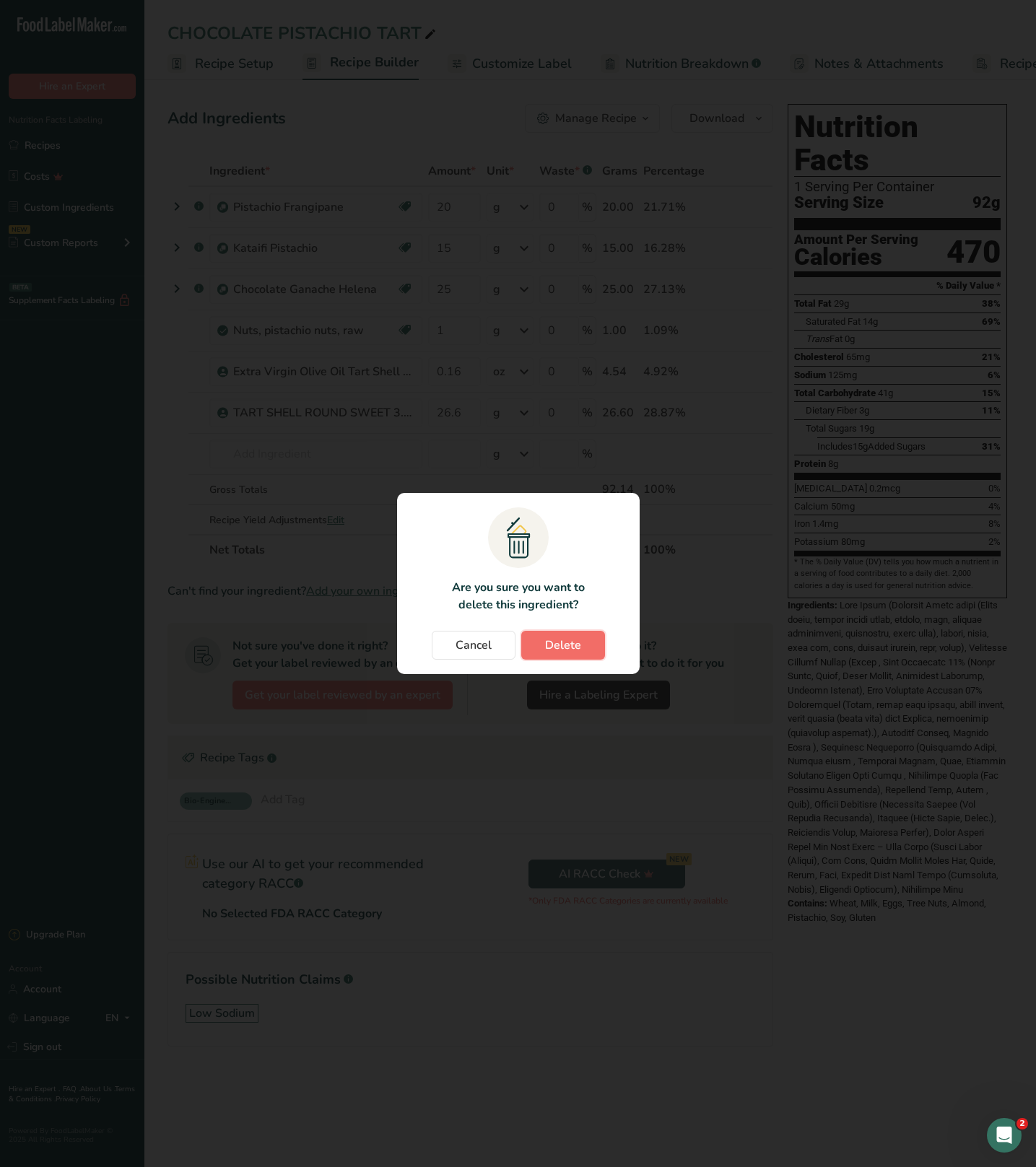
click at [596, 652] on button "Delete" at bounding box center [563, 645] width 84 height 29
type input "26.6"
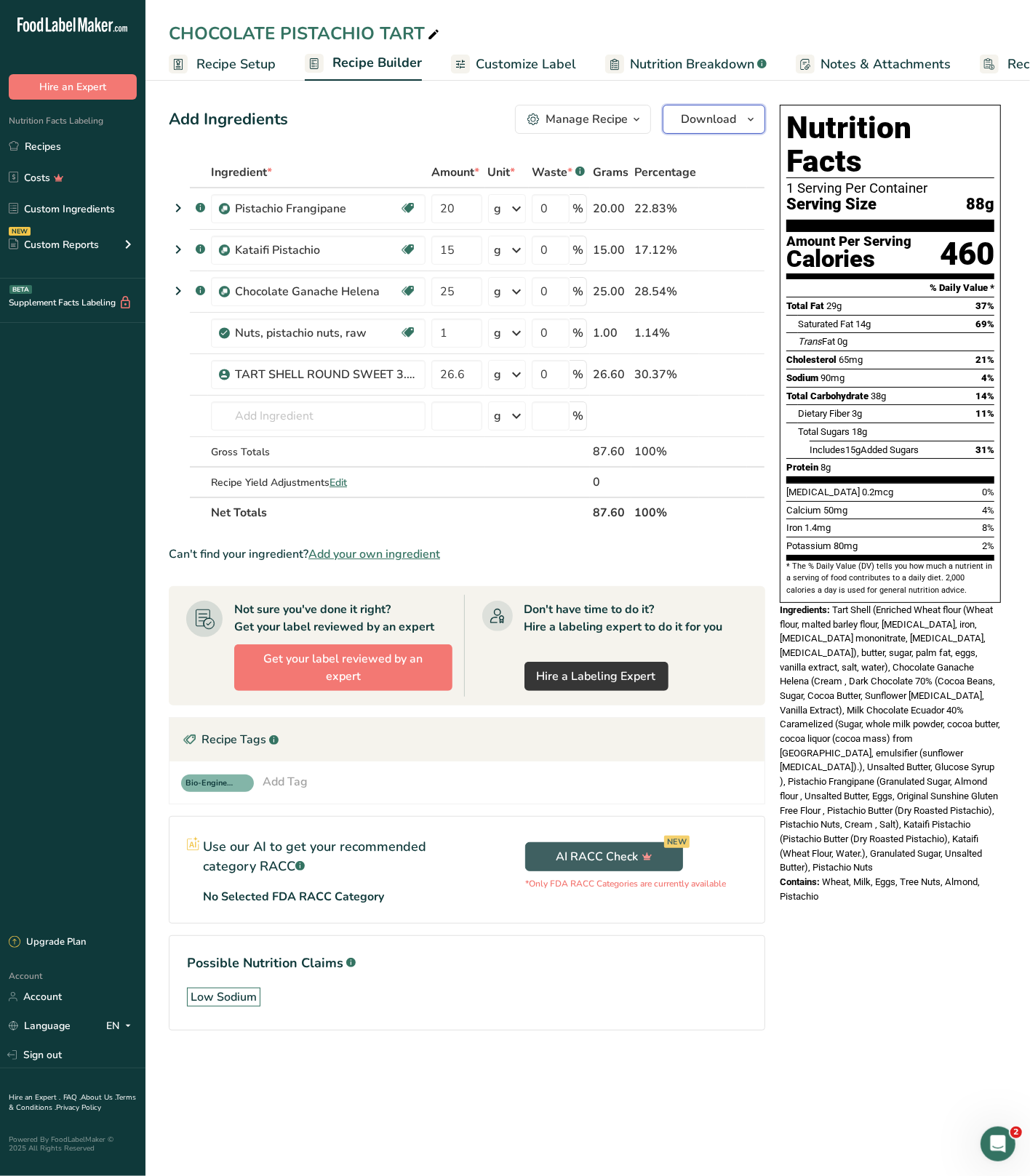
click at [745, 127] on icon "button" at bounding box center [750, 120] width 11 height 18
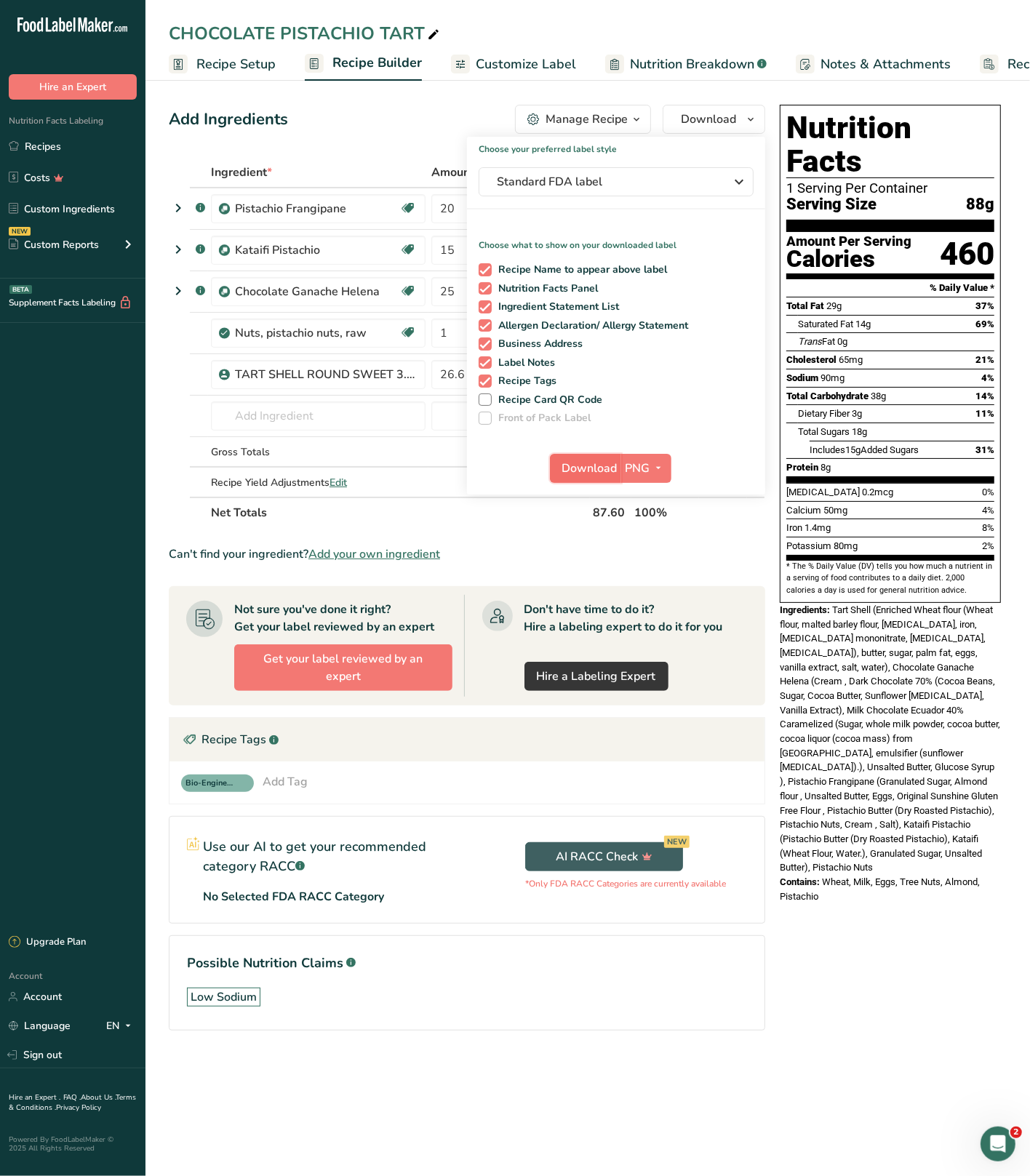
click at [589, 471] on span "Download" at bounding box center [589, 468] width 55 height 17
click at [35, 140] on link "Recipes" at bounding box center [72, 146] width 146 height 28
